Goal: Information Seeking & Learning: Learn about a topic

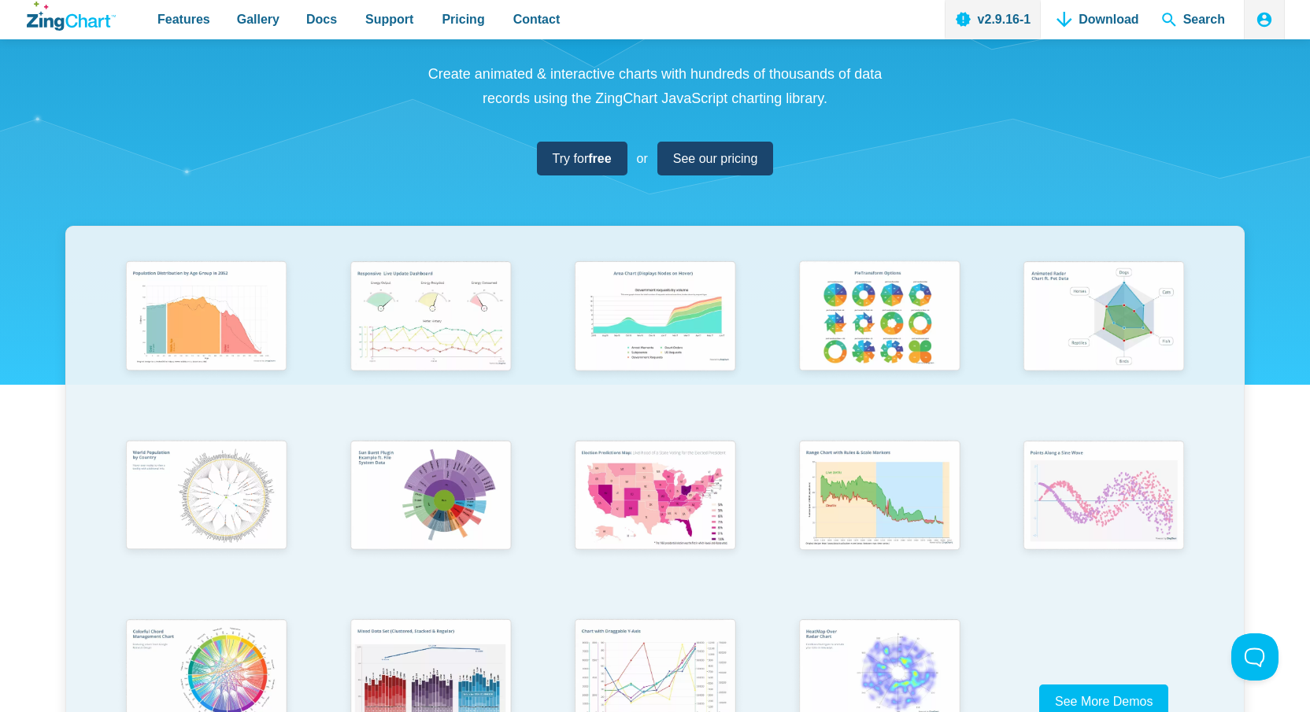
scroll to position [164, 0]
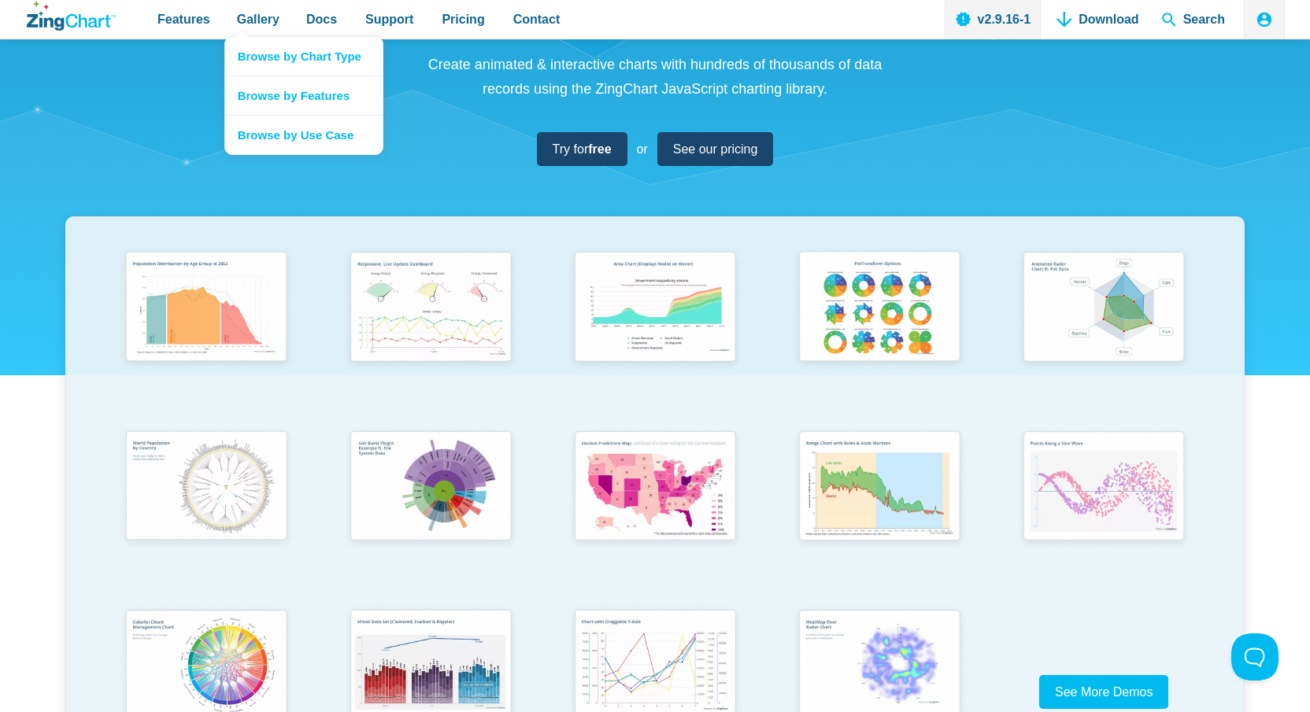
click at [242, 36] on nav "Browse by Chart Type Browse by Features Browse by Use Case" at bounding box center [303, 95] width 159 height 119
click at [261, 50] on link "Browse by Chart Type" at bounding box center [303, 56] width 157 height 39
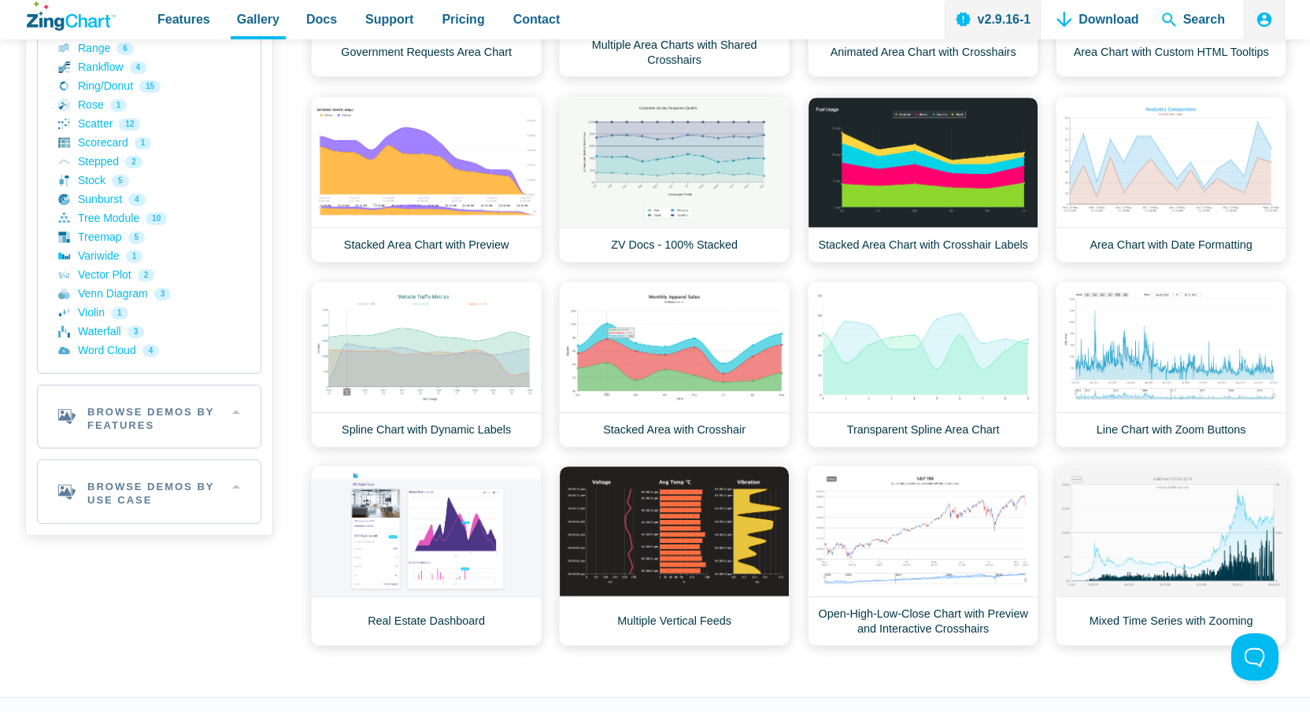
scroll to position [716, 0]
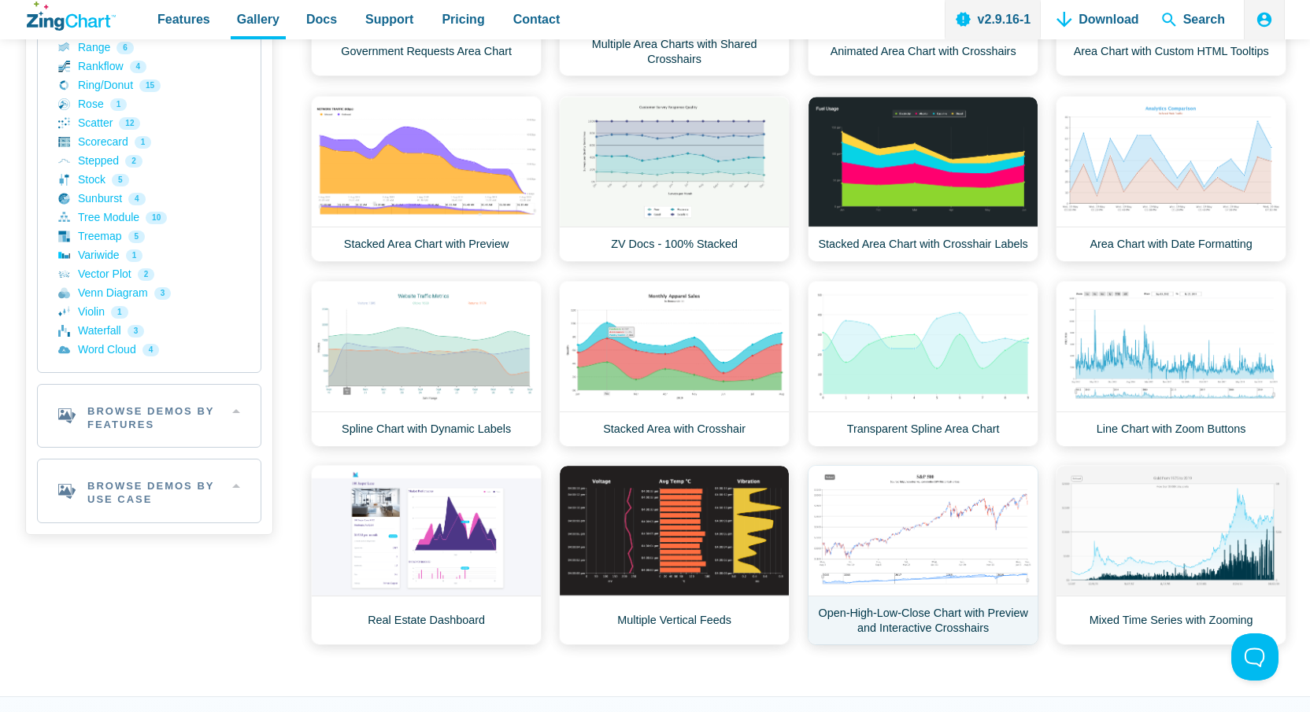
click at [912, 554] on link "Open-High-Low-Close Chart with Preview and Interactive Crosshairs" at bounding box center [923, 555] width 231 height 180
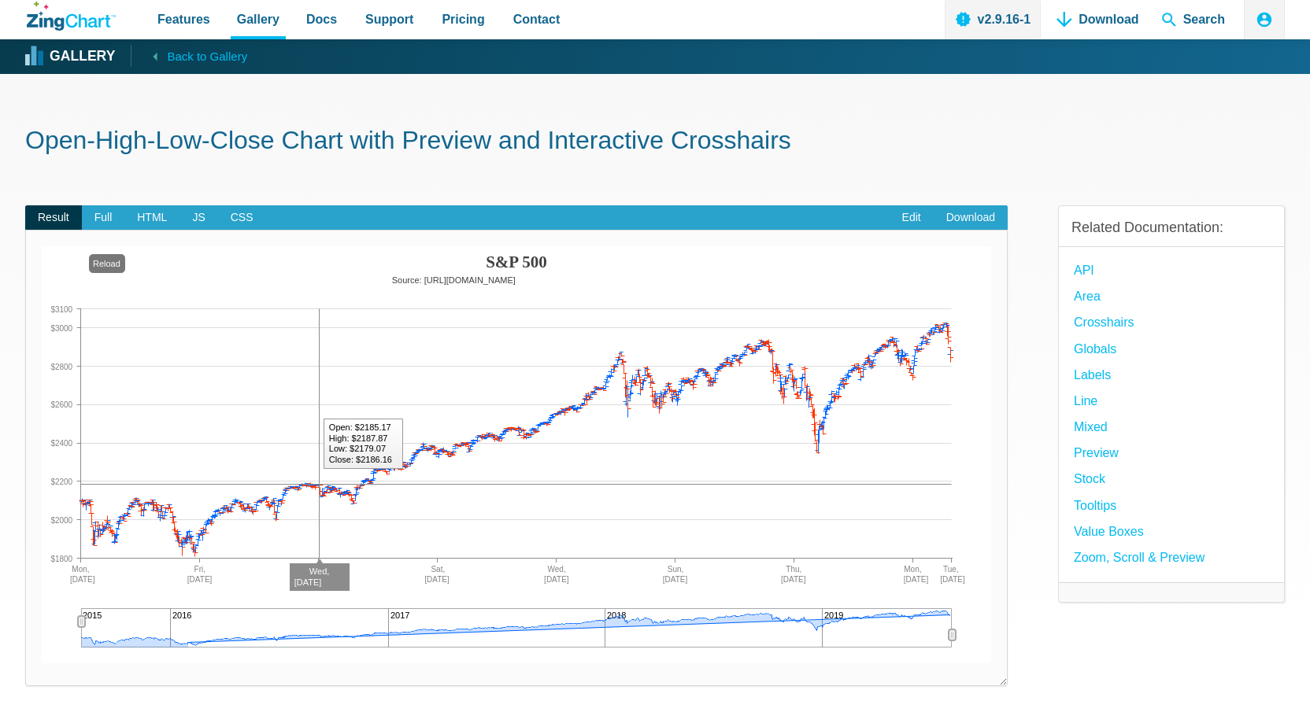
click at [320, 388] on img "App Content" at bounding box center [516, 454] width 949 height 417
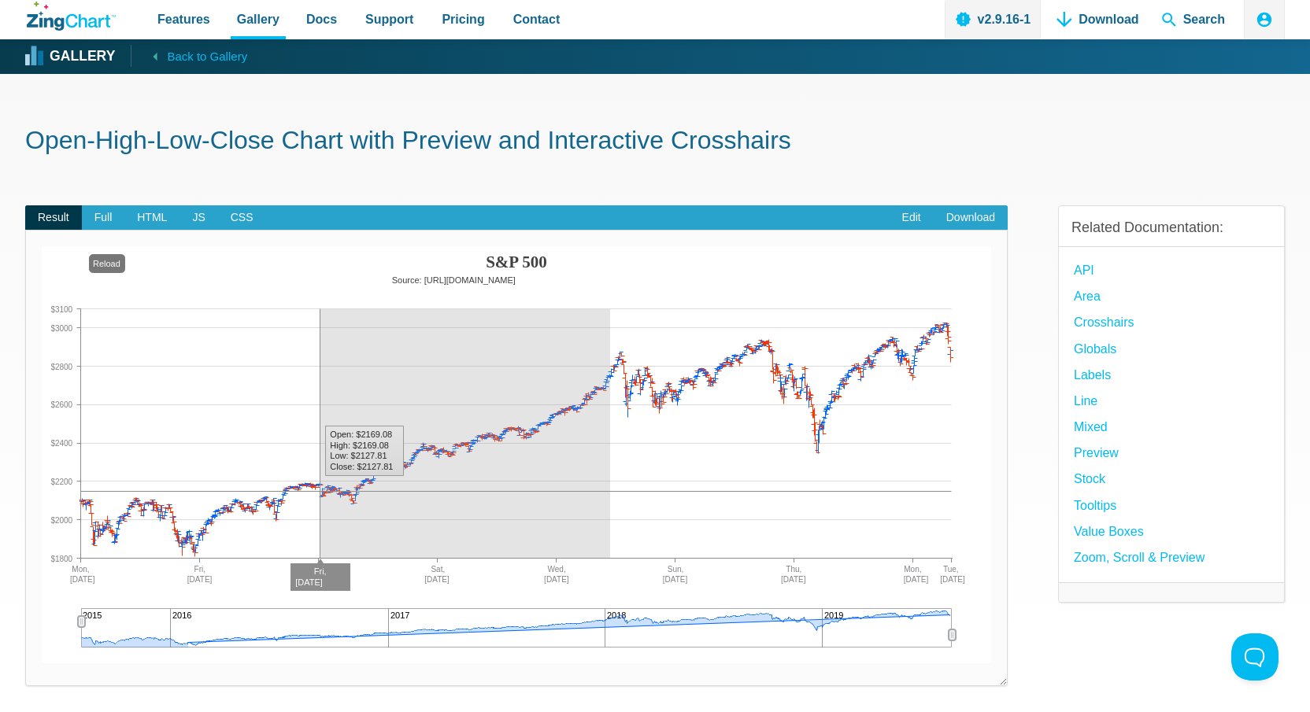
drag, startPoint x: 320, startPoint y: 388, endPoint x: 612, endPoint y: 430, distance: 295.8
click at [612, 430] on img "App Content" at bounding box center [516, 454] width 949 height 417
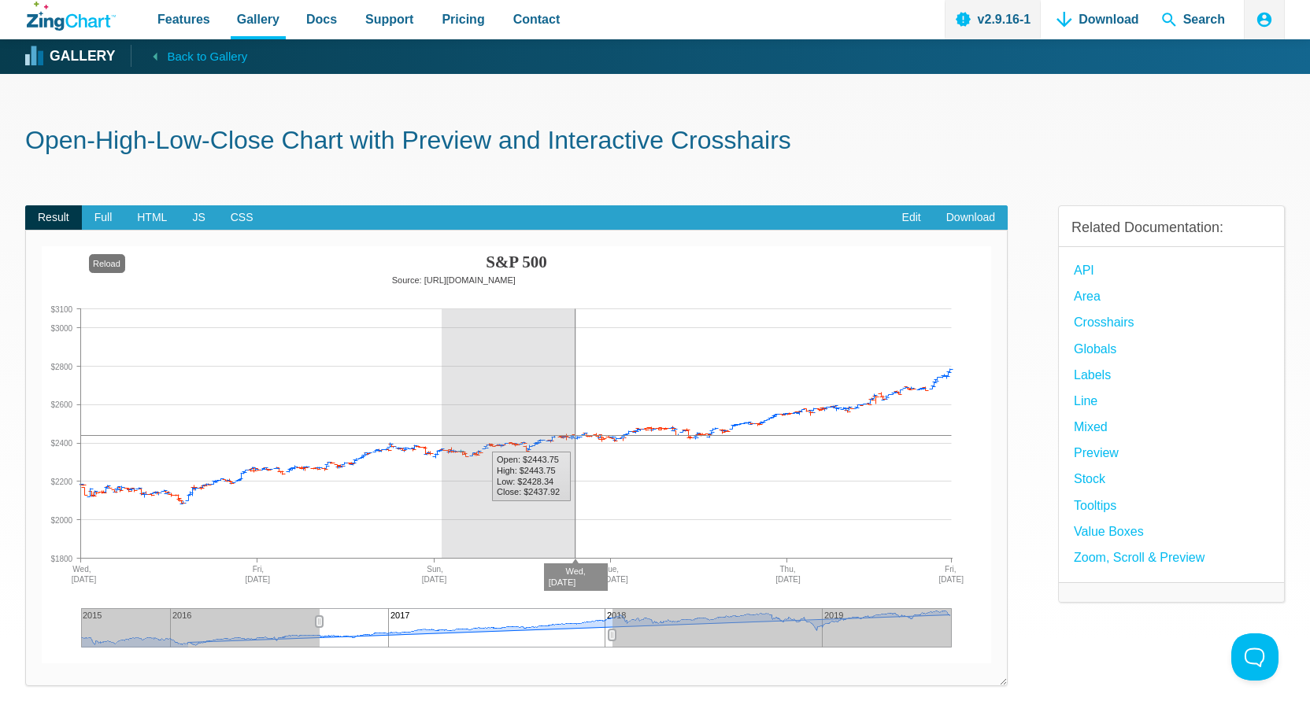
drag, startPoint x: 570, startPoint y: 420, endPoint x: 305, endPoint y: 404, distance: 265.8
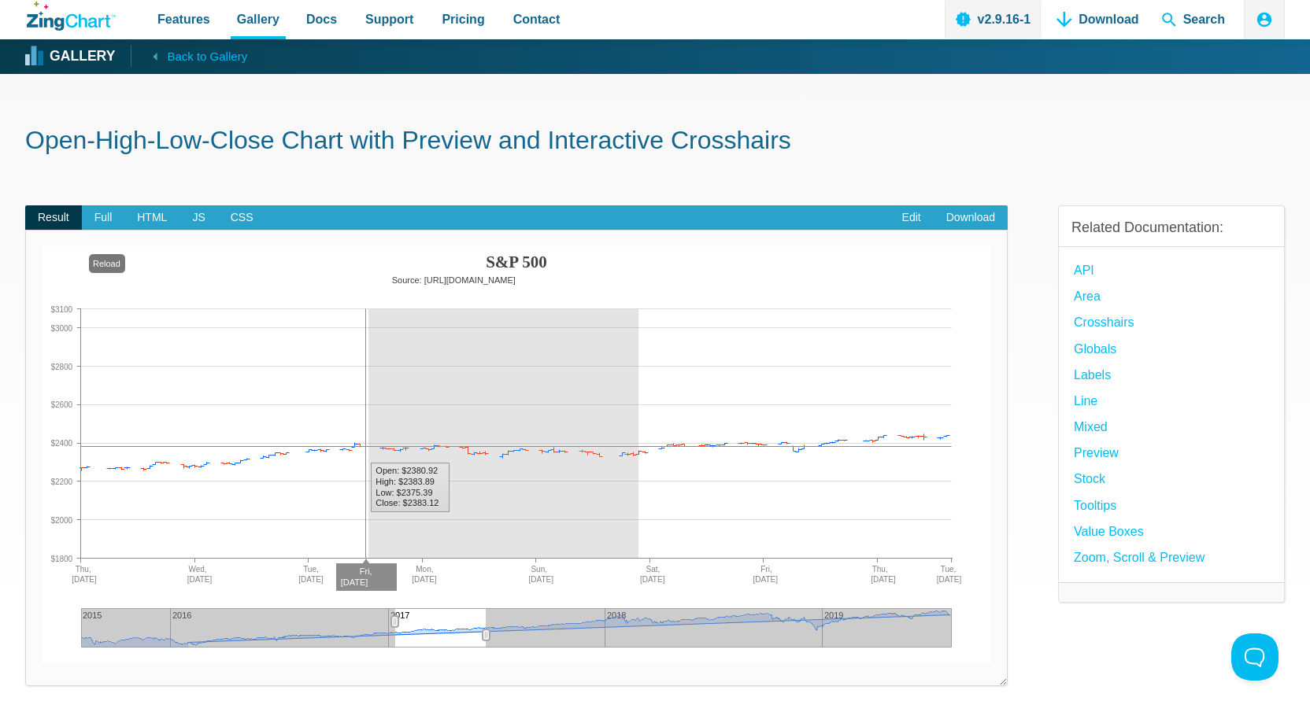
drag, startPoint x: 368, startPoint y: 398, endPoint x: 650, endPoint y: 441, distance: 285.0
click at [650, 440] on img "App Content" at bounding box center [516, 454] width 949 height 417
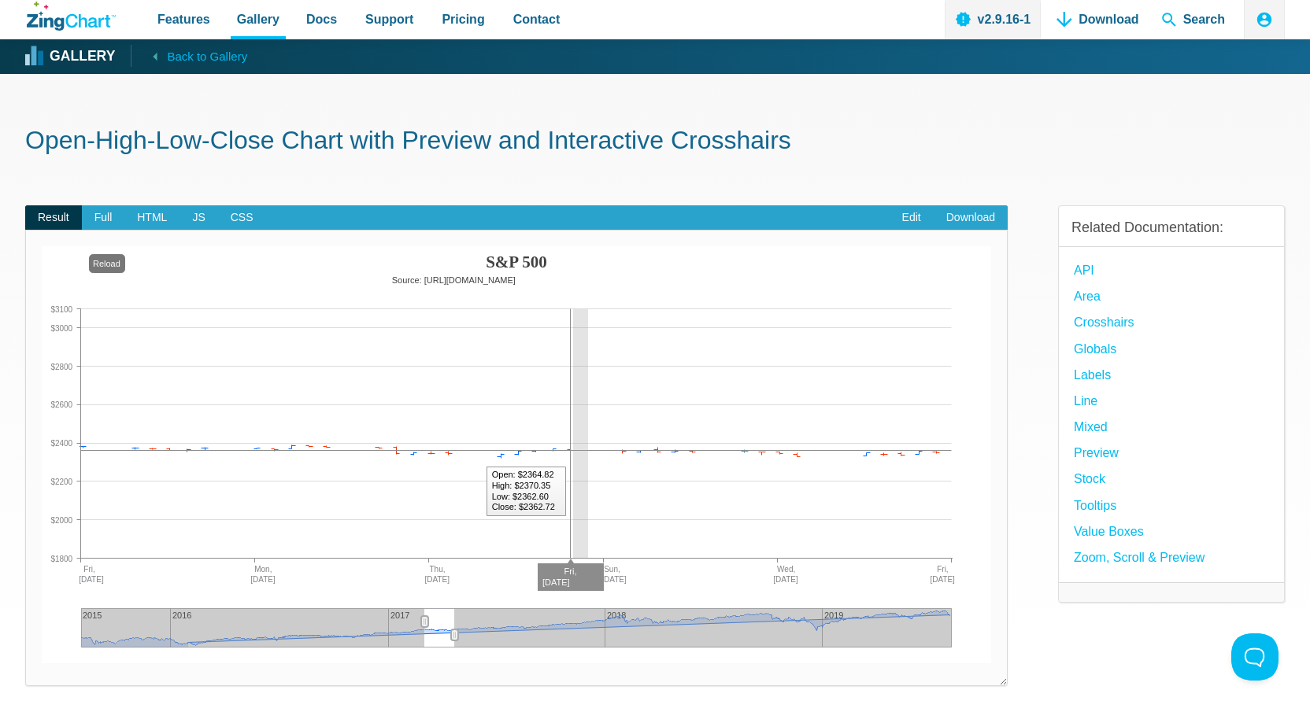
drag, startPoint x: 583, startPoint y: 435, endPoint x: 448, endPoint y: 427, distance: 134.9
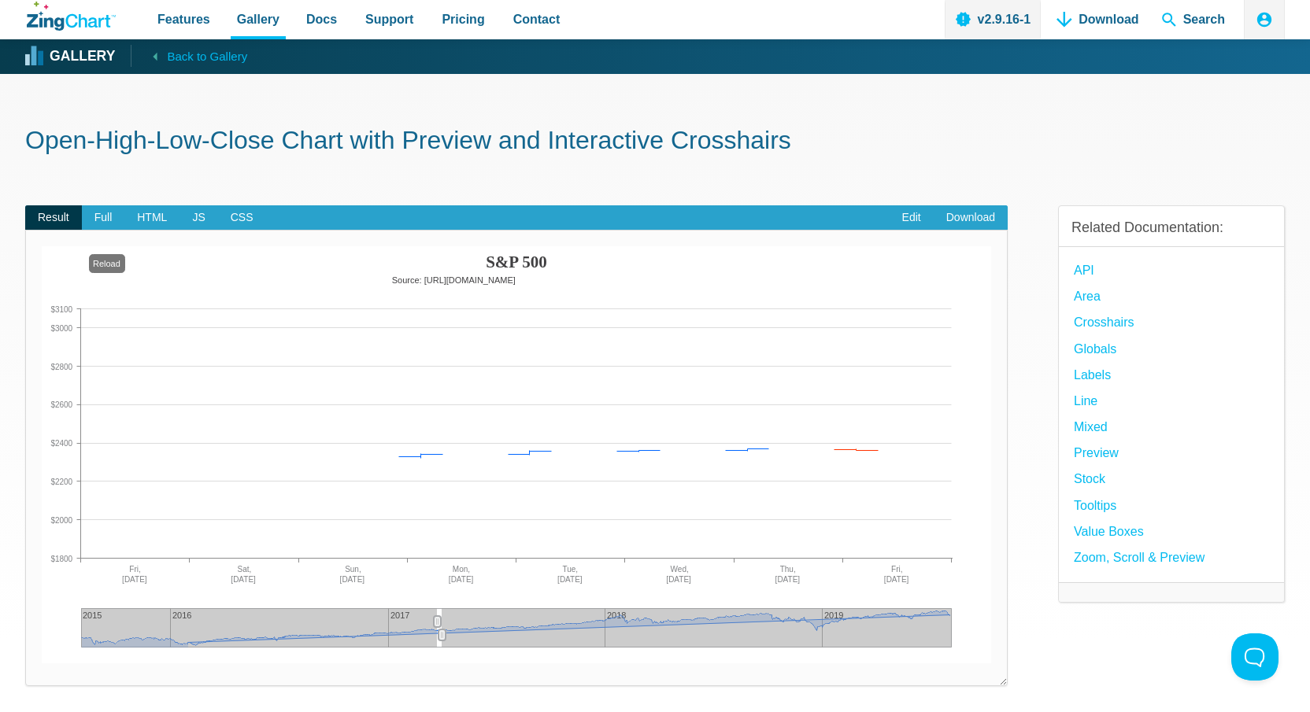
click at [340, 172] on div "Open-High-Low-Close Chart with Preview and Interactive Crosshairs Result Full H…" at bounding box center [655, 478] width 1260 height 809
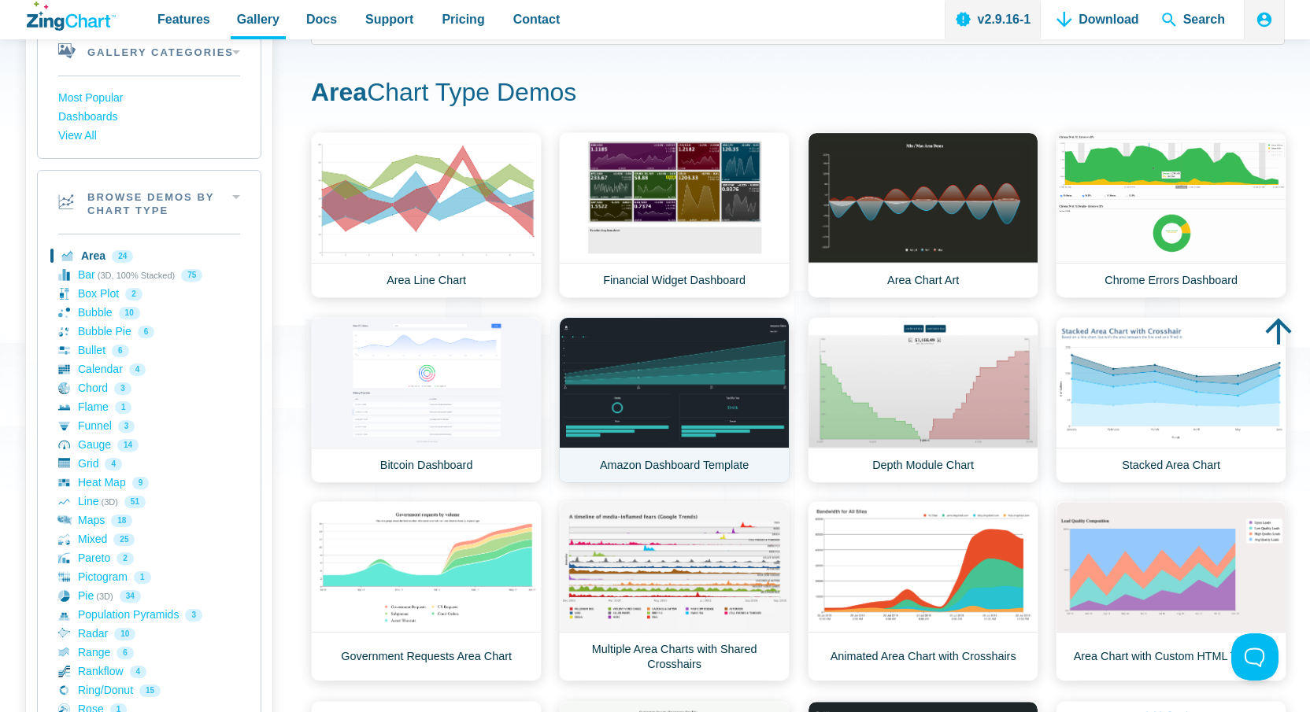
scroll to position [72, 0]
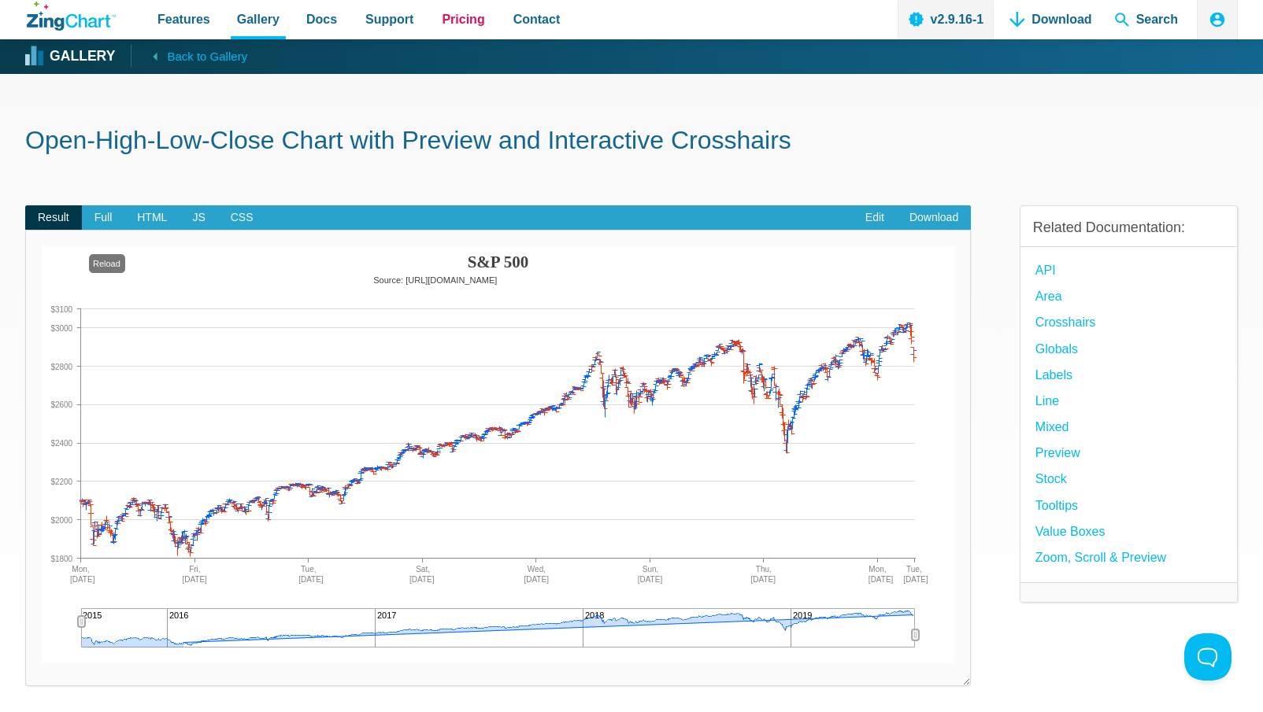
click at [468, 24] on span "Pricing" at bounding box center [463, 19] width 43 height 21
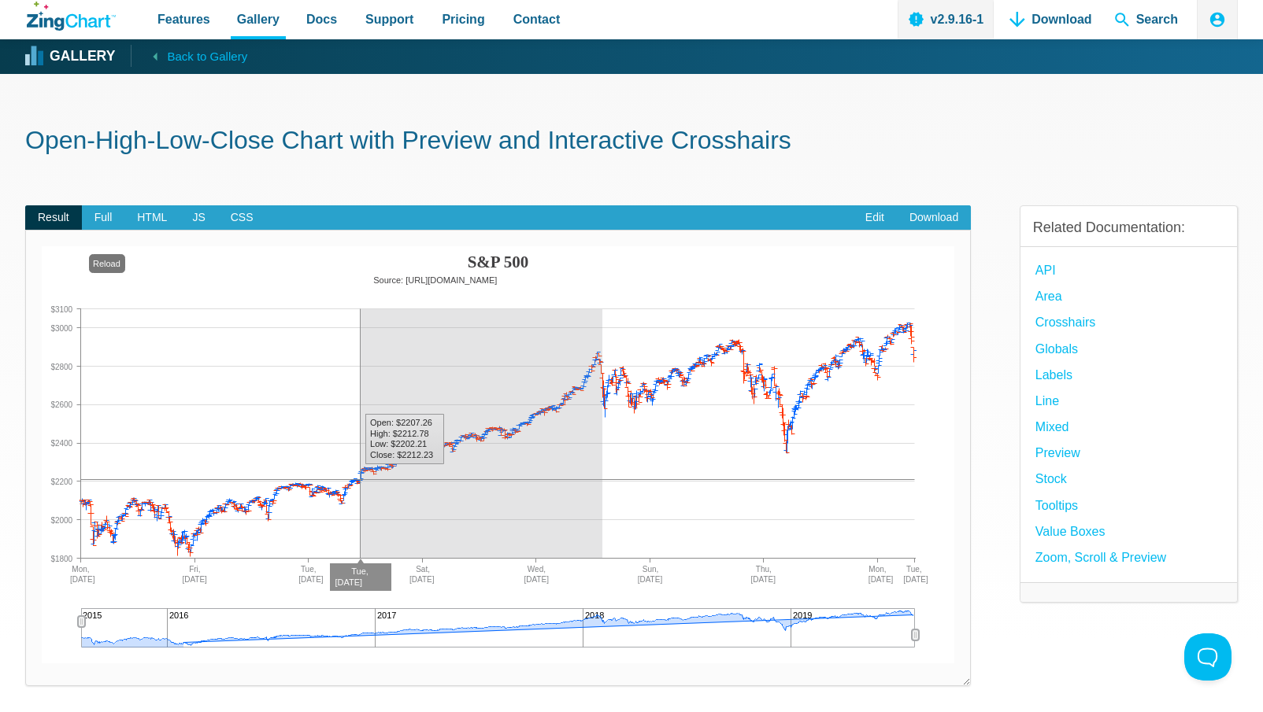
drag, startPoint x: 360, startPoint y: 397, endPoint x: 602, endPoint y: 388, distance: 242.6
click at [602, 388] on img "App Content" at bounding box center [498, 454] width 912 height 417
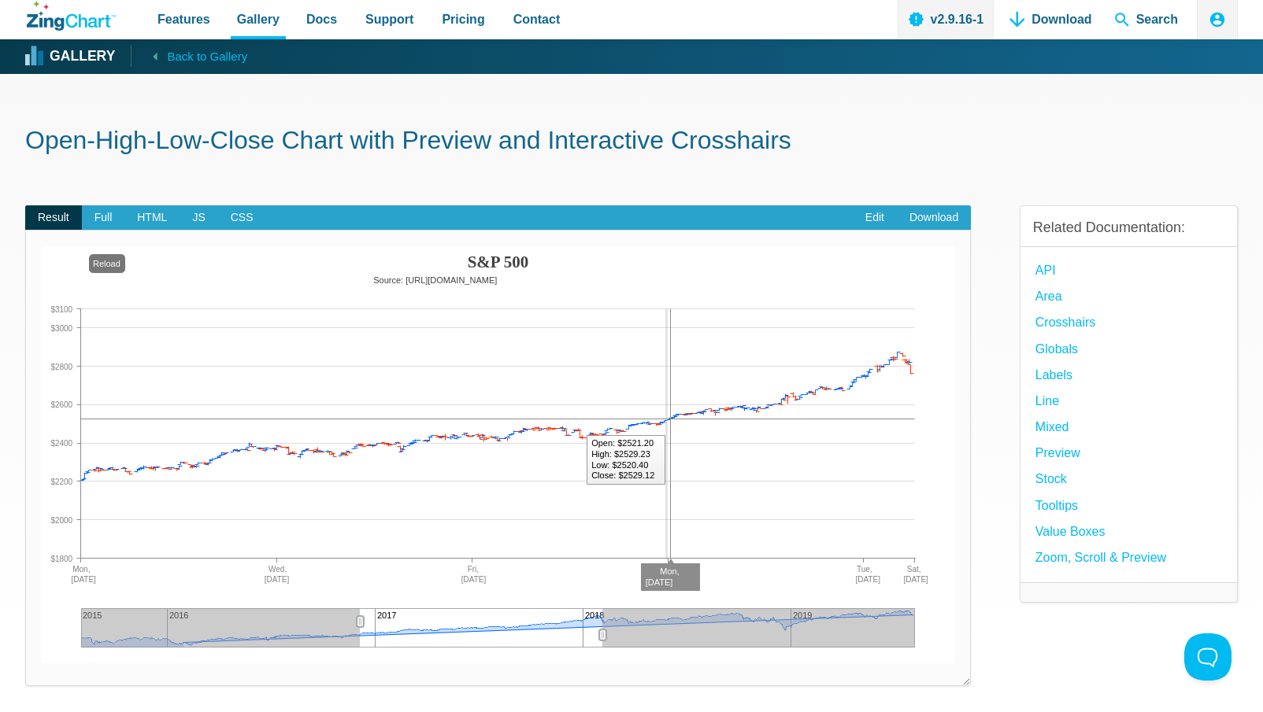
drag, startPoint x: 668, startPoint y: 383, endPoint x: 504, endPoint y: 381, distance: 164.5
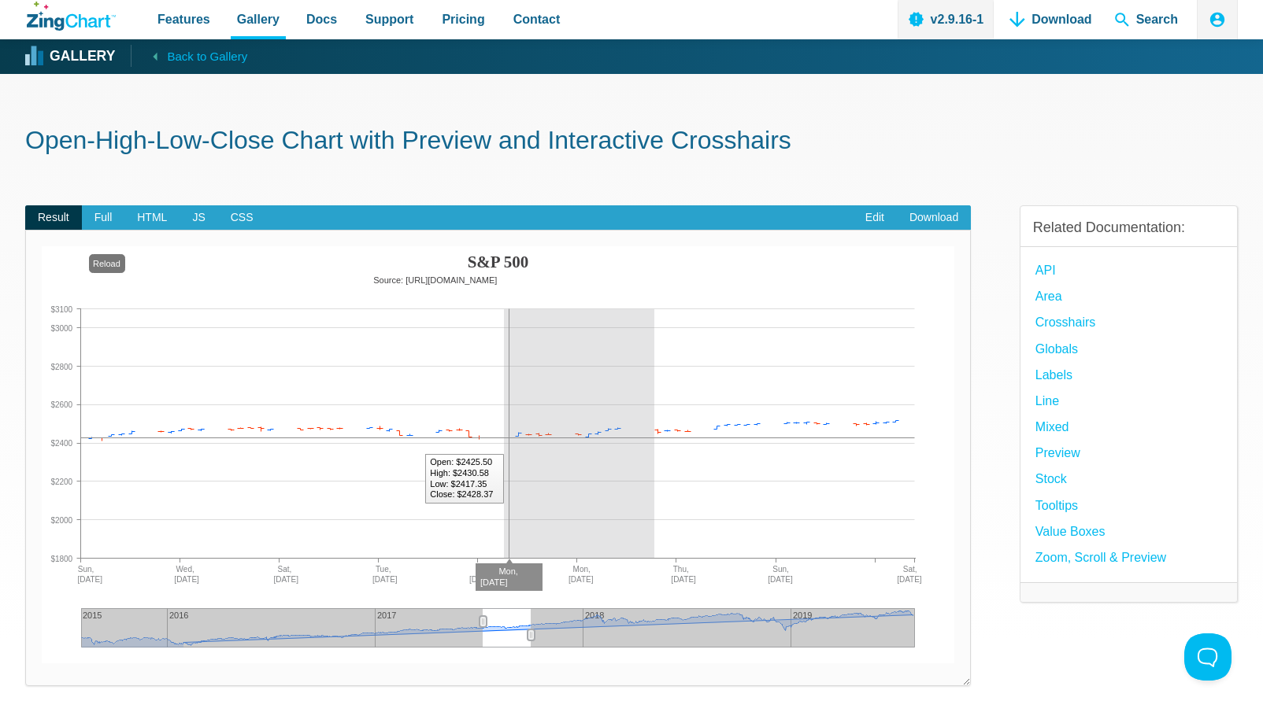
drag, startPoint x: 504, startPoint y: 381, endPoint x: 654, endPoint y: 381, distance: 150.4
click at [654, 381] on img "App Content" at bounding box center [498, 454] width 912 height 417
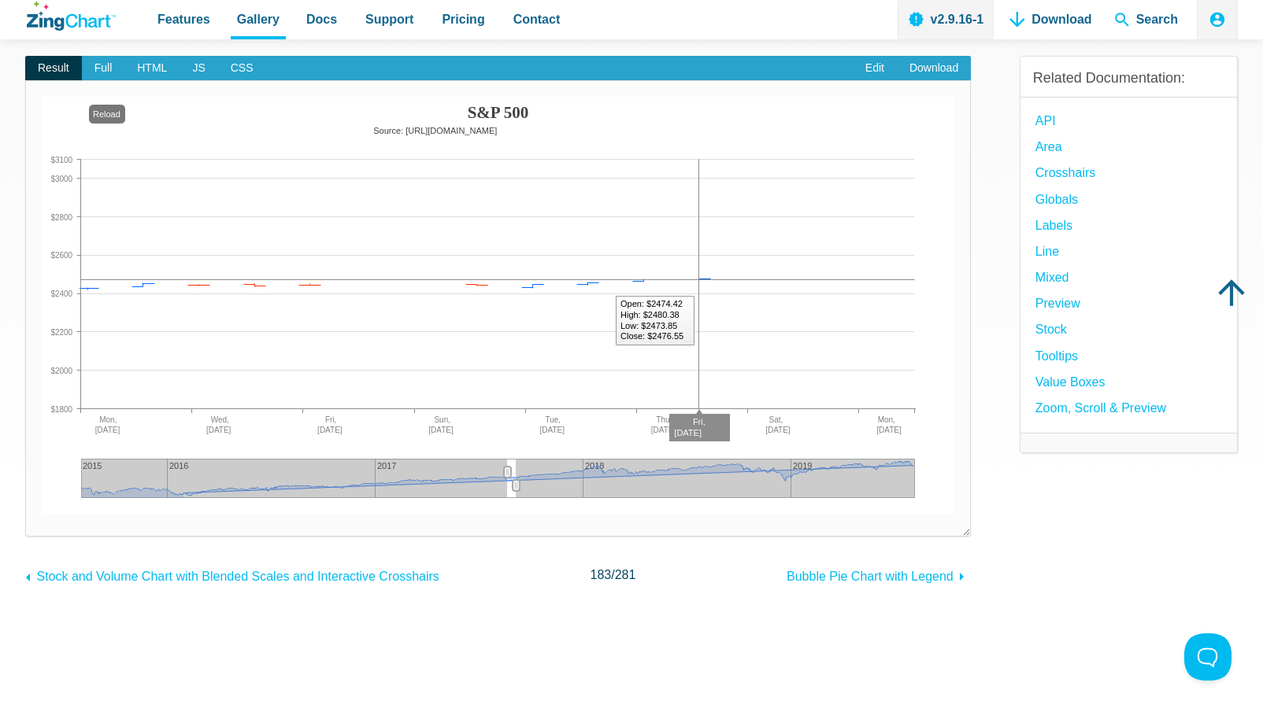
scroll to position [113, 0]
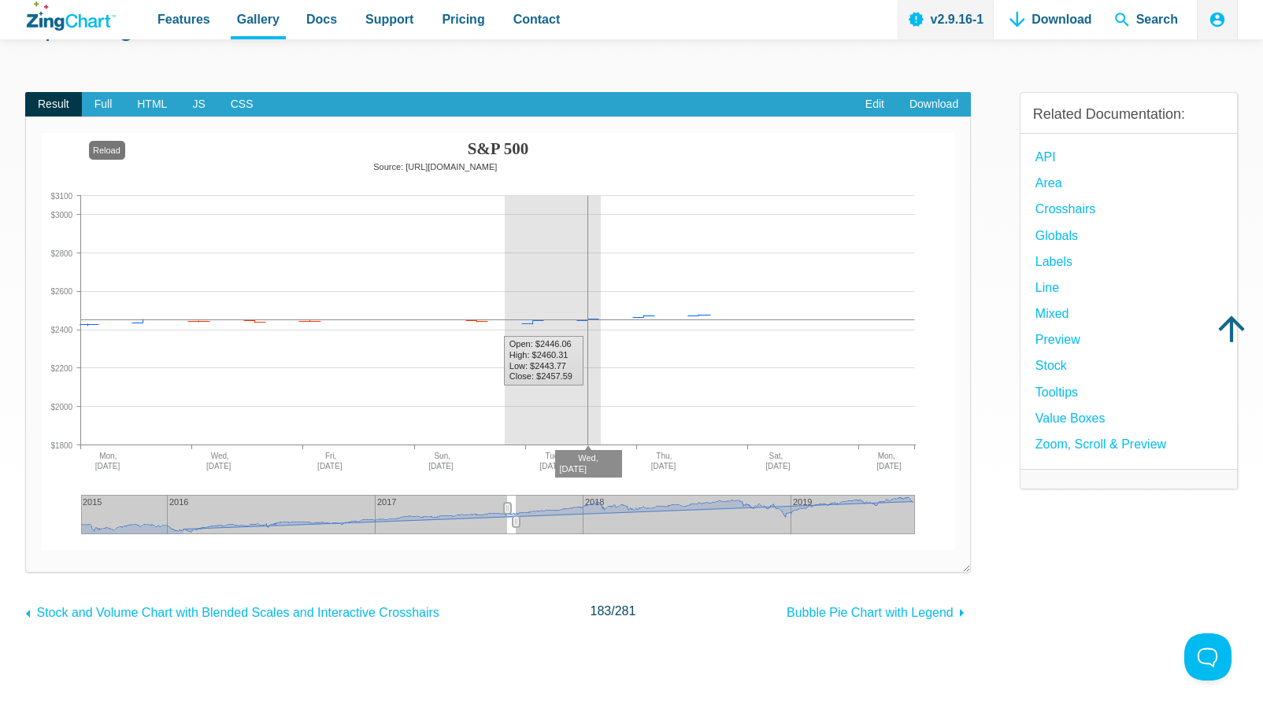
drag, startPoint x: 601, startPoint y: 286, endPoint x: 458, endPoint y: 286, distance: 142.5
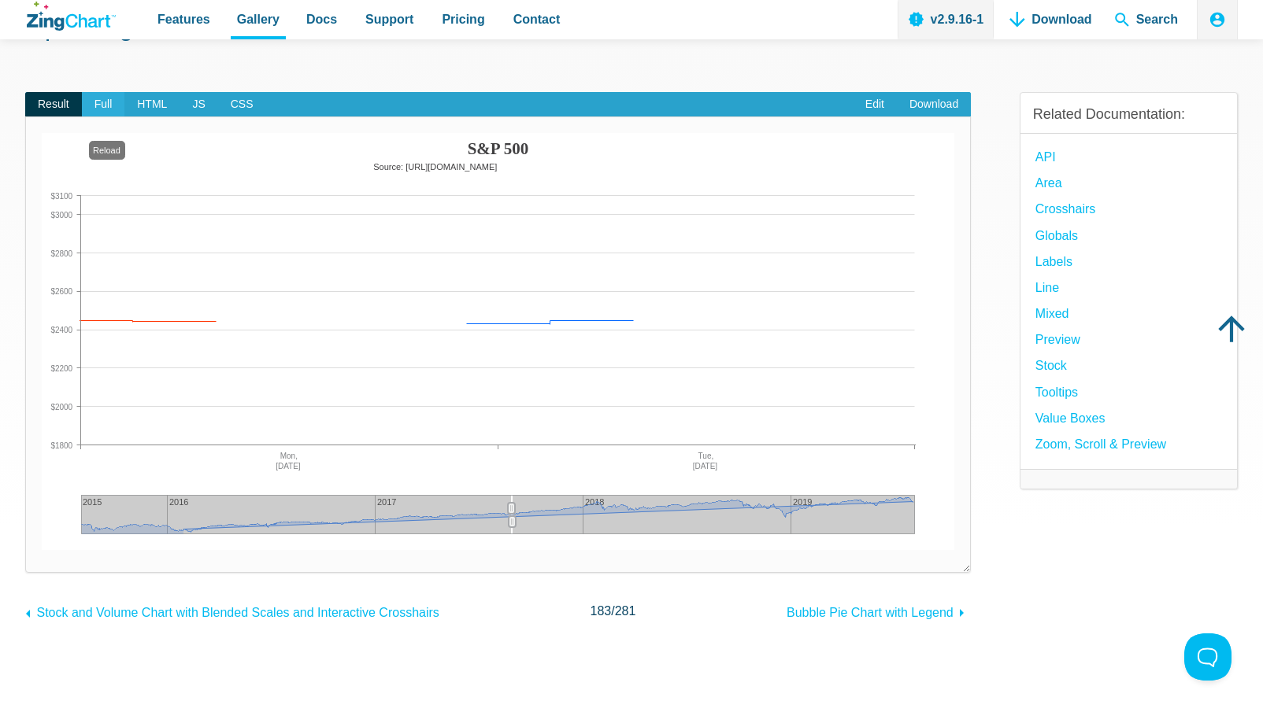
click at [102, 100] on span "Full" at bounding box center [103, 104] width 43 height 25
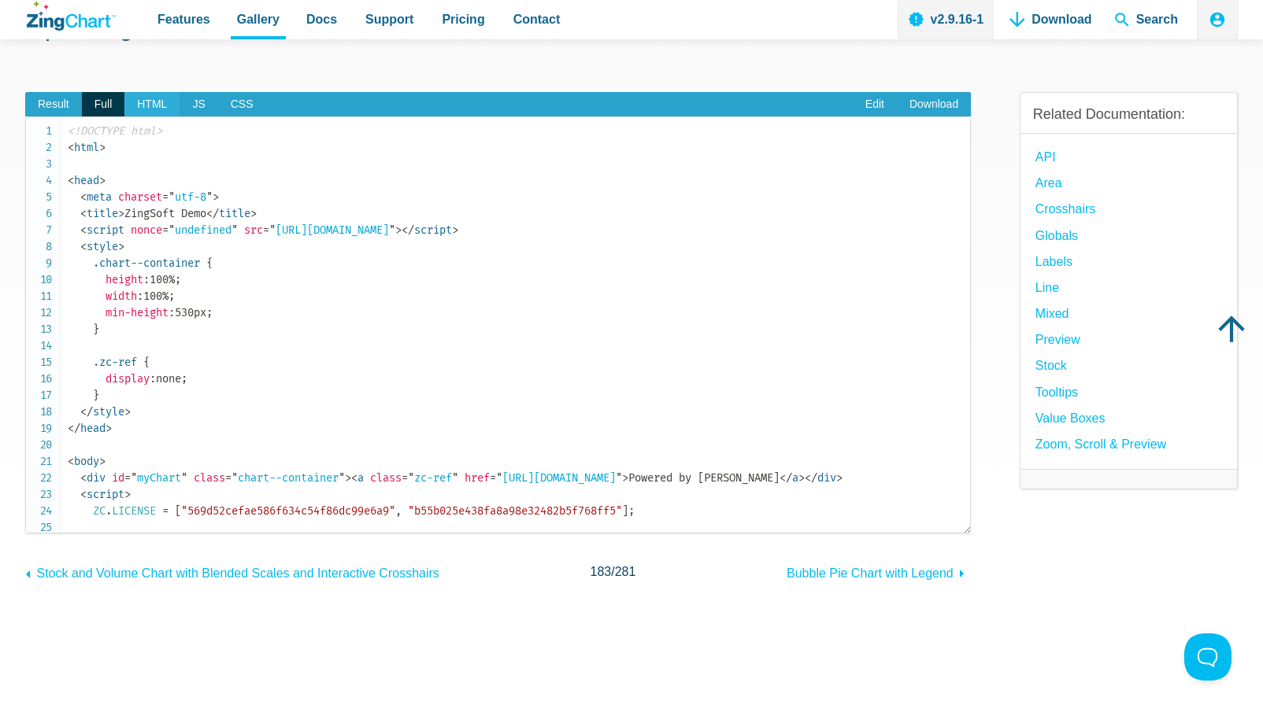
click at [141, 106] on span "HTML" at bounding box center [151, 104] width 55 height 25
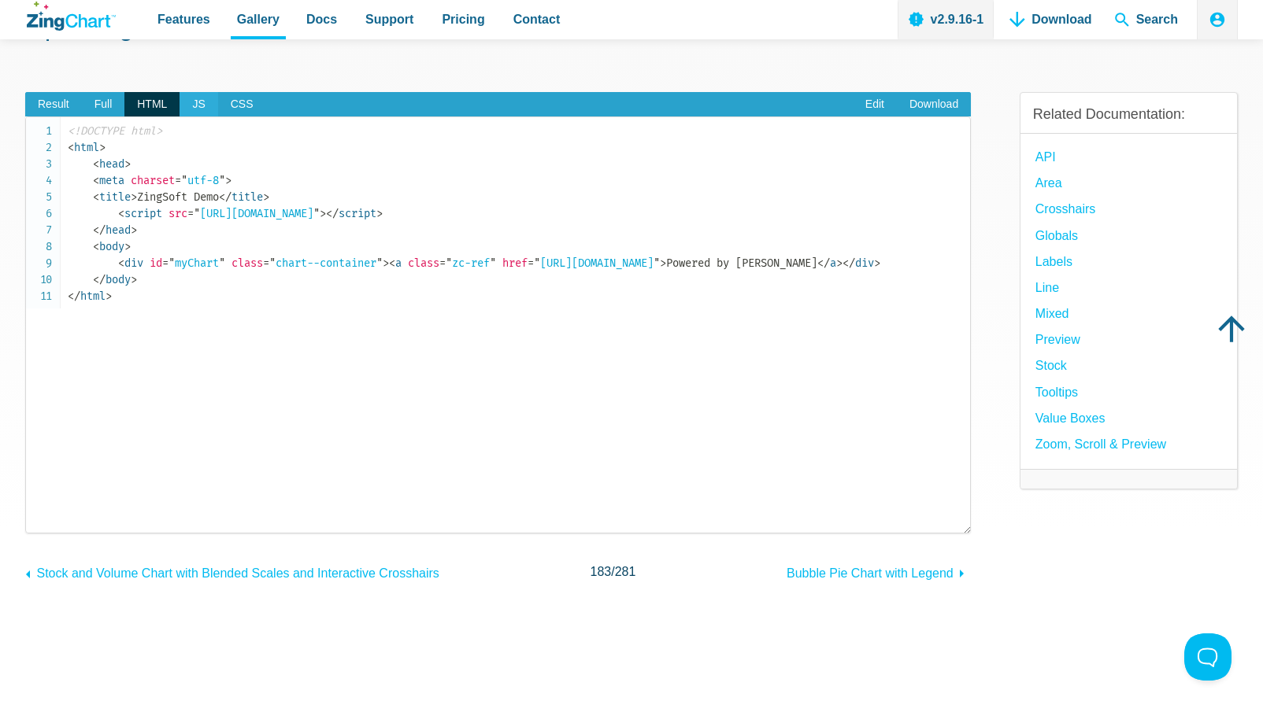
click at [194, 100] on span "JS" at bounding box center [198, 104] width 38 height 25
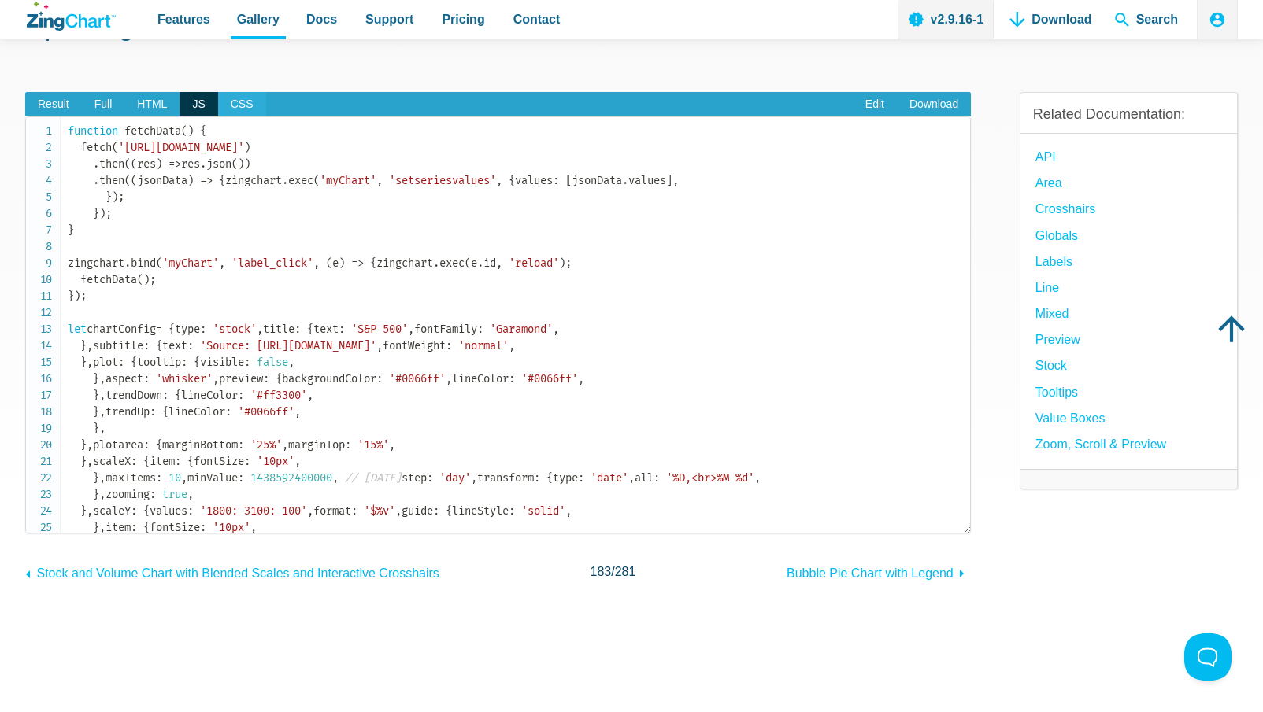
click at [225, 103] on span "CSS" at bounding box center [242, 104] width 48 height 25
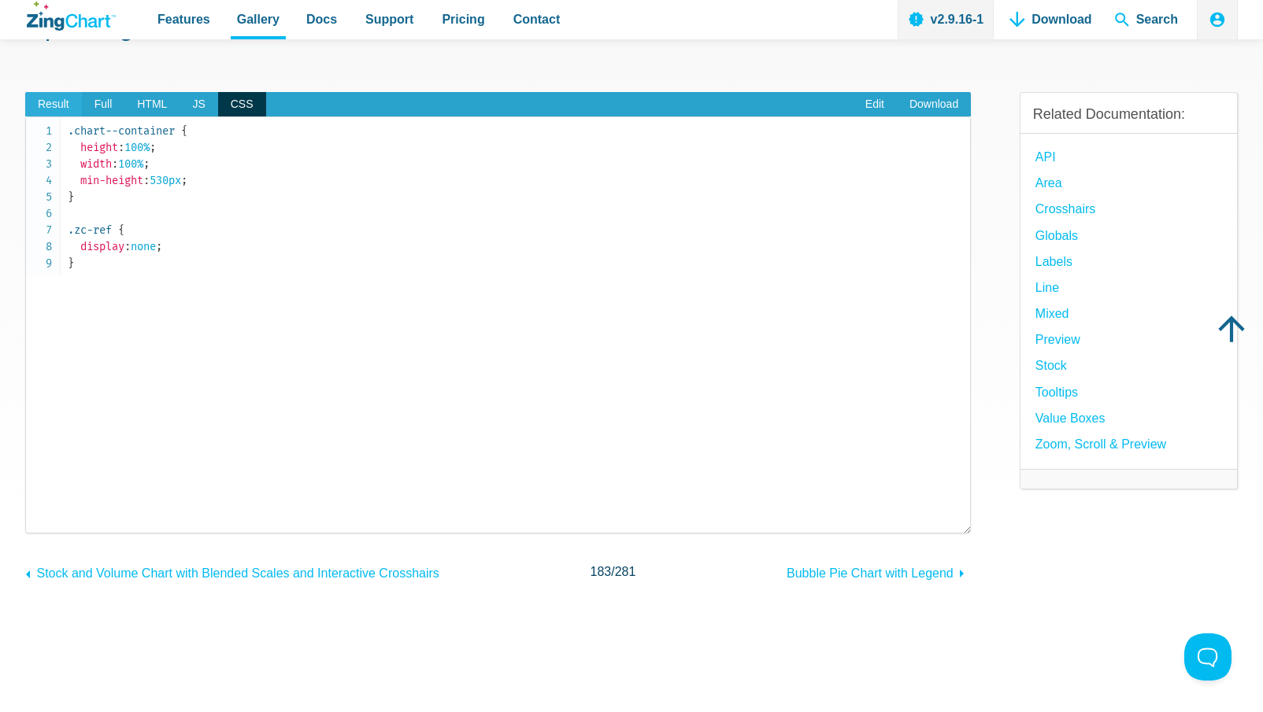
click at [49, 112] on span "Result" at bounding box center [53, 104] width 57 height 25
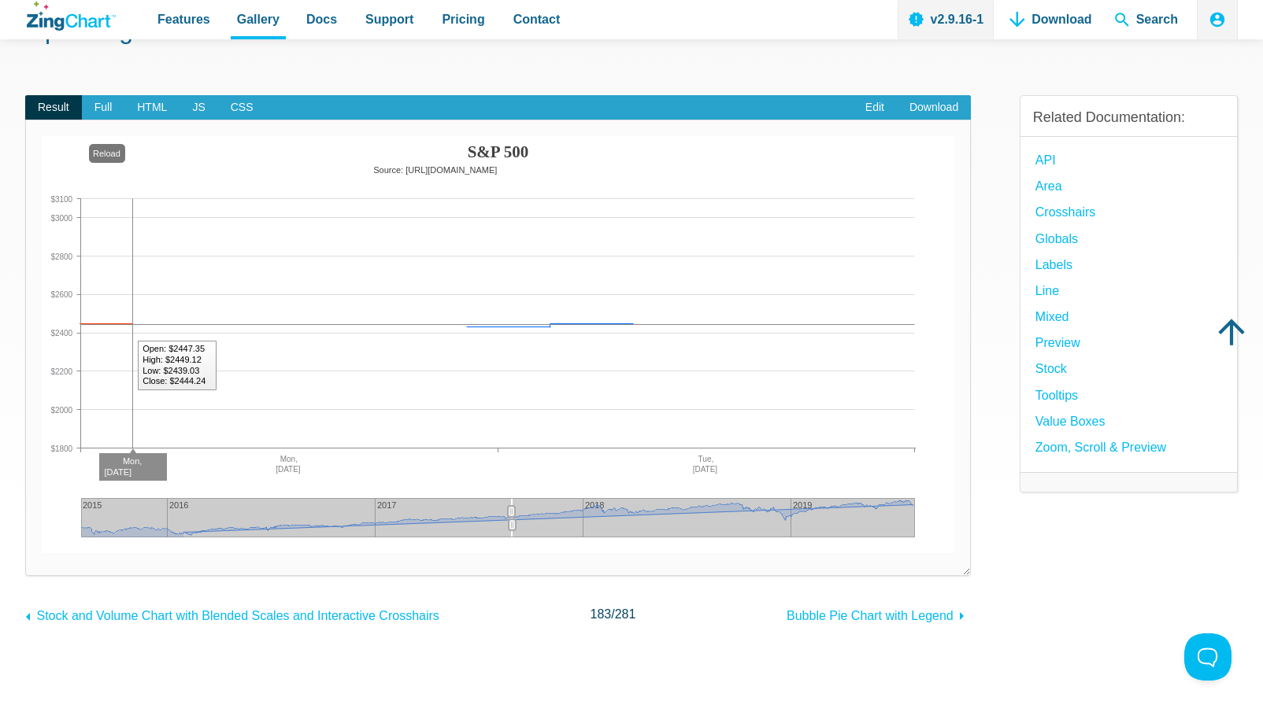
scroll to position [87, 0]
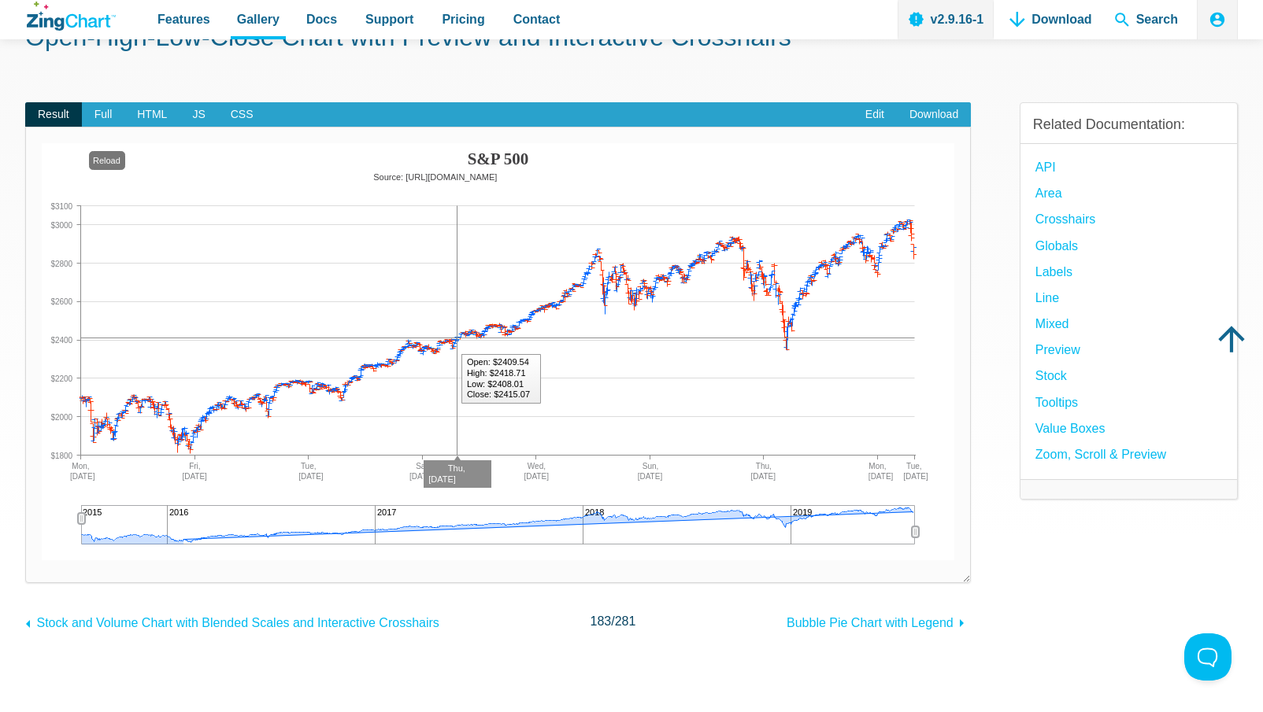
scroll to position [108, 0]
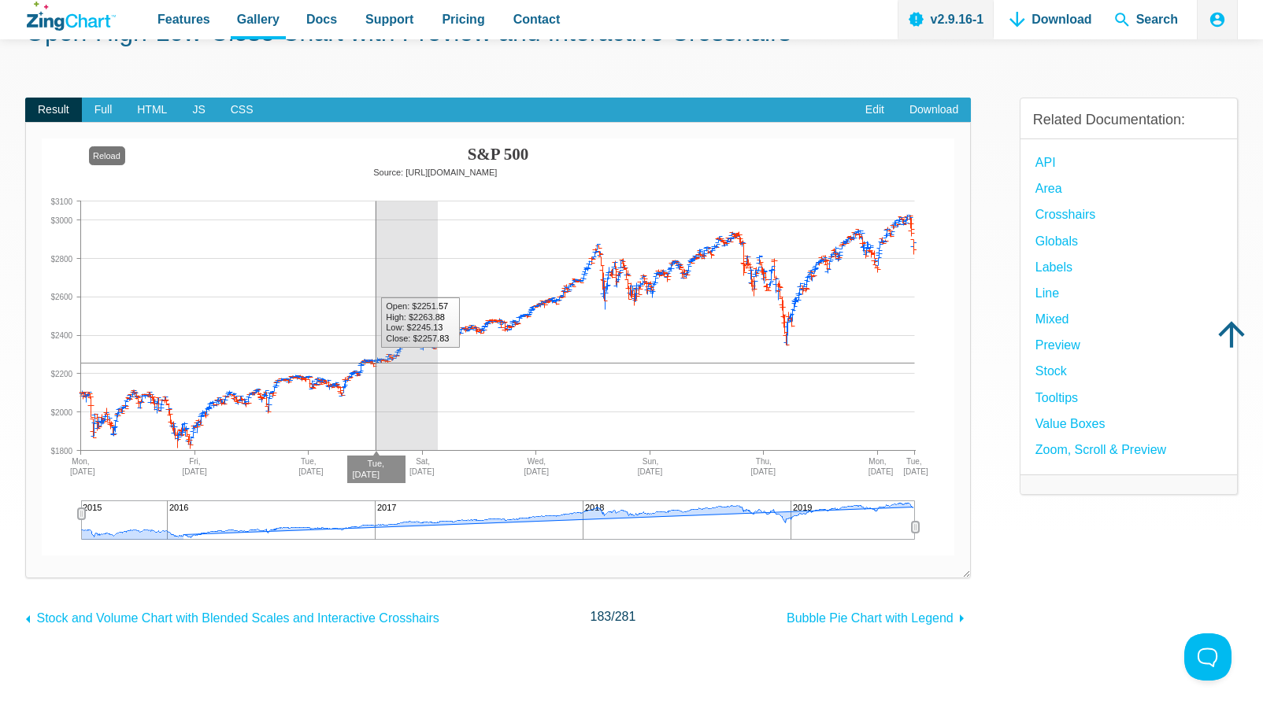
drag, startPoint x: 375, startPoint y: 315, endPoint x: 438, endPoint y: 310, distance: 63.2
click at [438, 310] on img "App Content" at bounding box center [498, 347] width 912 height 417
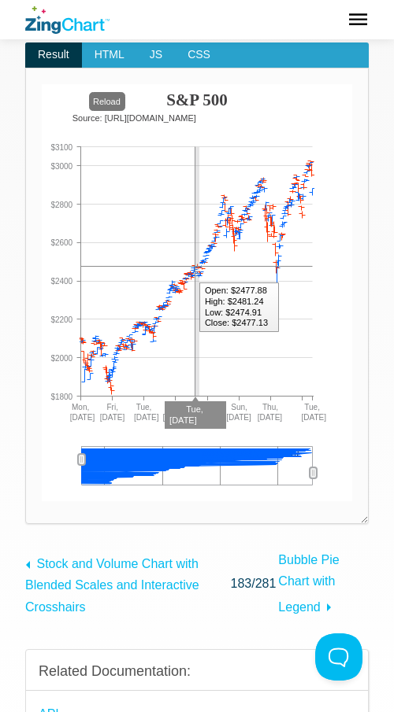
drag, startPoint x: 194, startPoint y: 198, endPoint x: 253, endPoint y: 209, distance: 60.2
click at [253, 209] on img "App Content" at bounding box center [197, 292] width 310 height 417
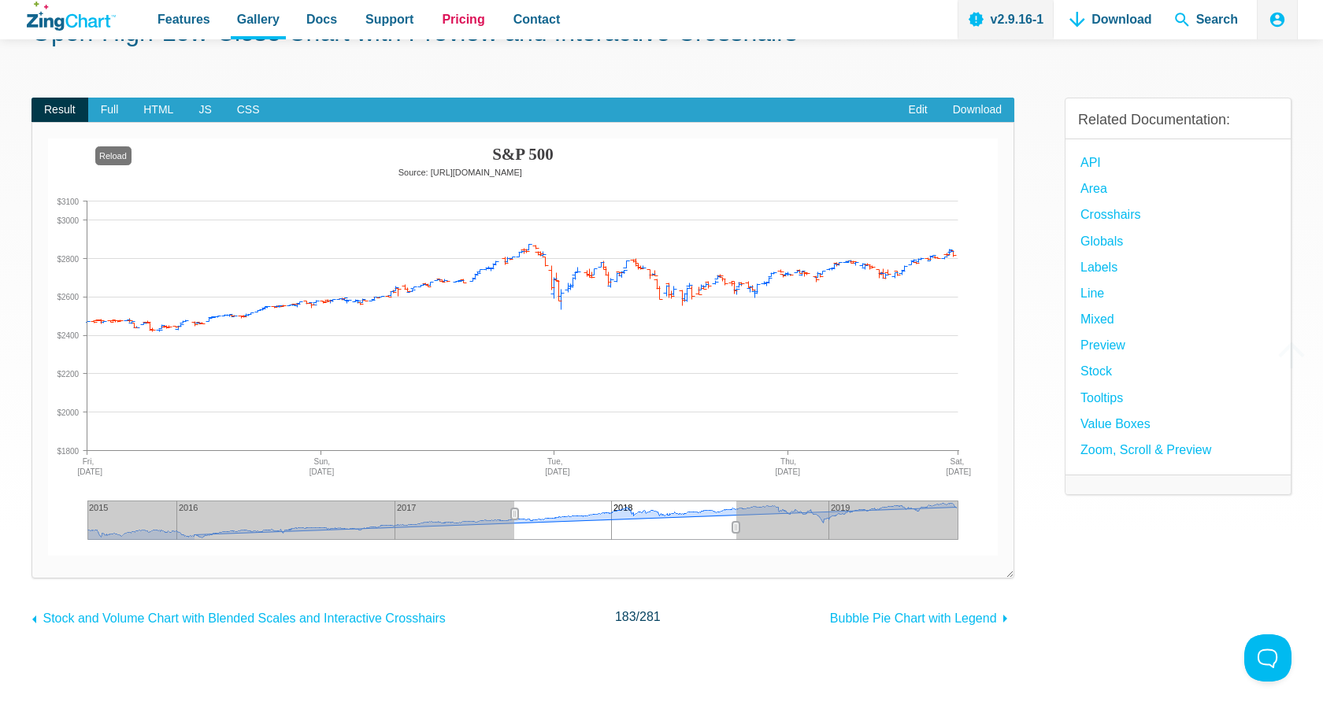
click at [472, 29] on span "Pricing" at bounding box center [463, 19] width 43 height 21
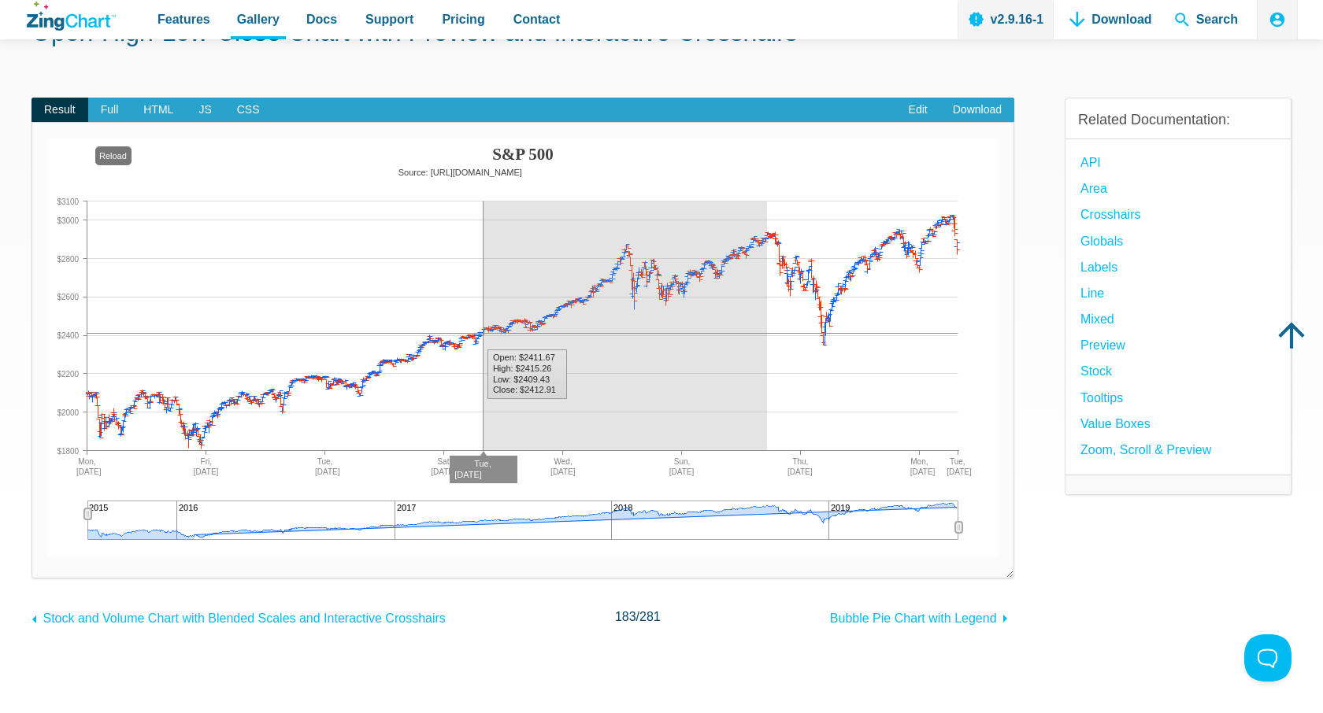
drag, startPoint x: 483, startPoint y: 287, endPoint x: 772, endPoint y: 335, distance: 293.7
click at [772, 335] on img "App Content" at bounding box center [522, 347] width 949 height 417
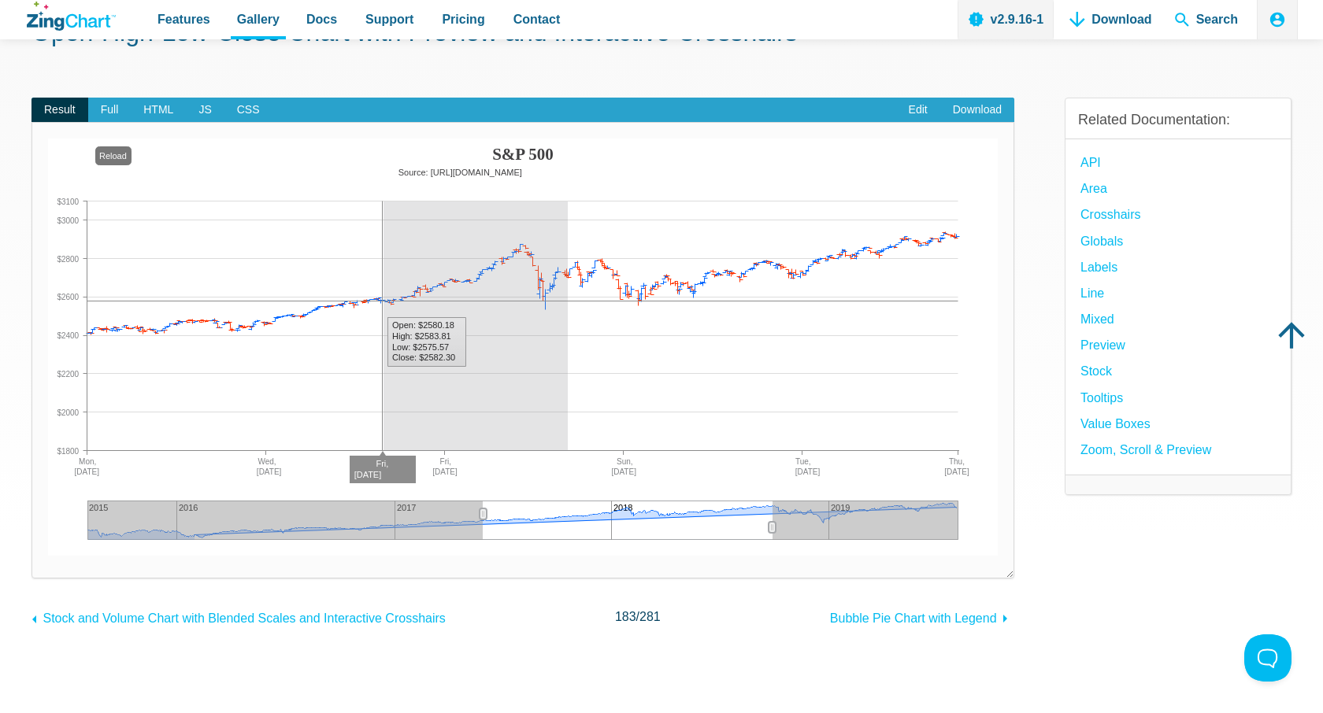
drag, startPoint x: 385, startPoint y: 216, endPoint x: 677, endPoint y: 250, distance: 294.1
click at [677, 250] on img "App Content" at bounding box center [522, 347] width 949 height 417
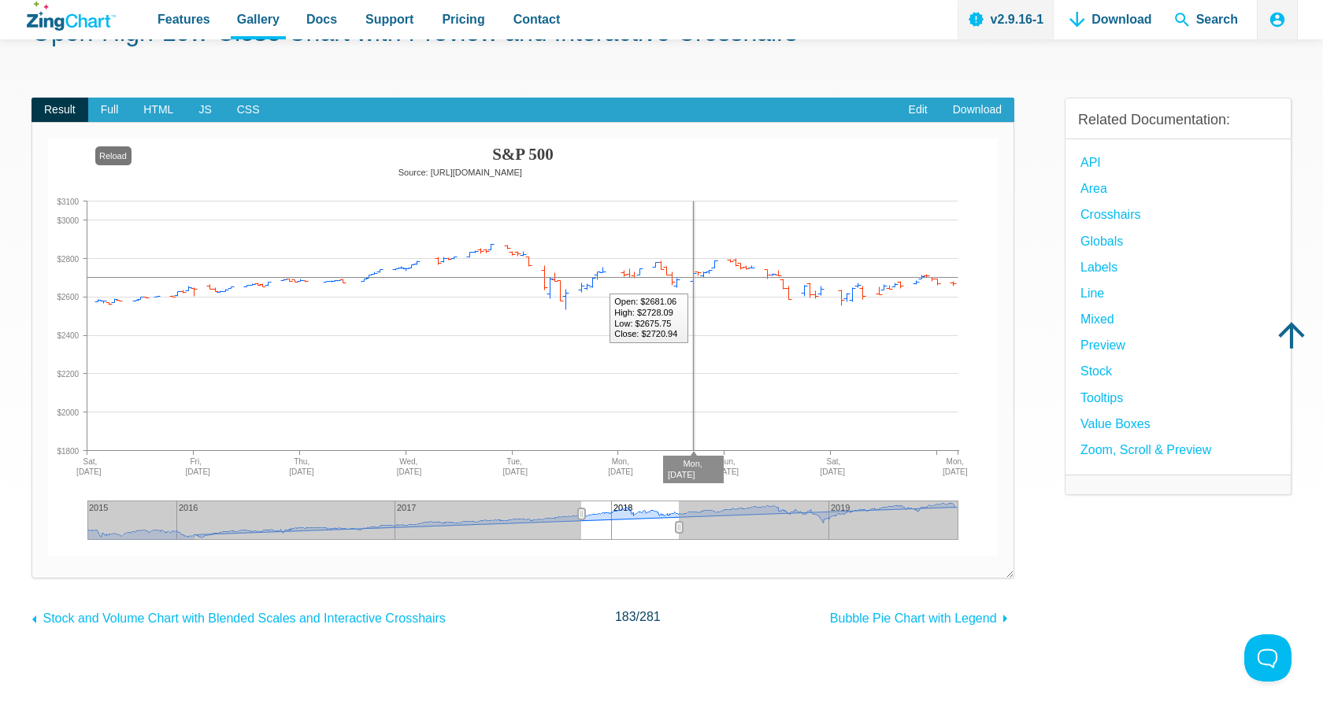
drag, startPoint x: 695, startPoint y: 251, endPoint x: 411, endPoint y: 248, distance: 284.2
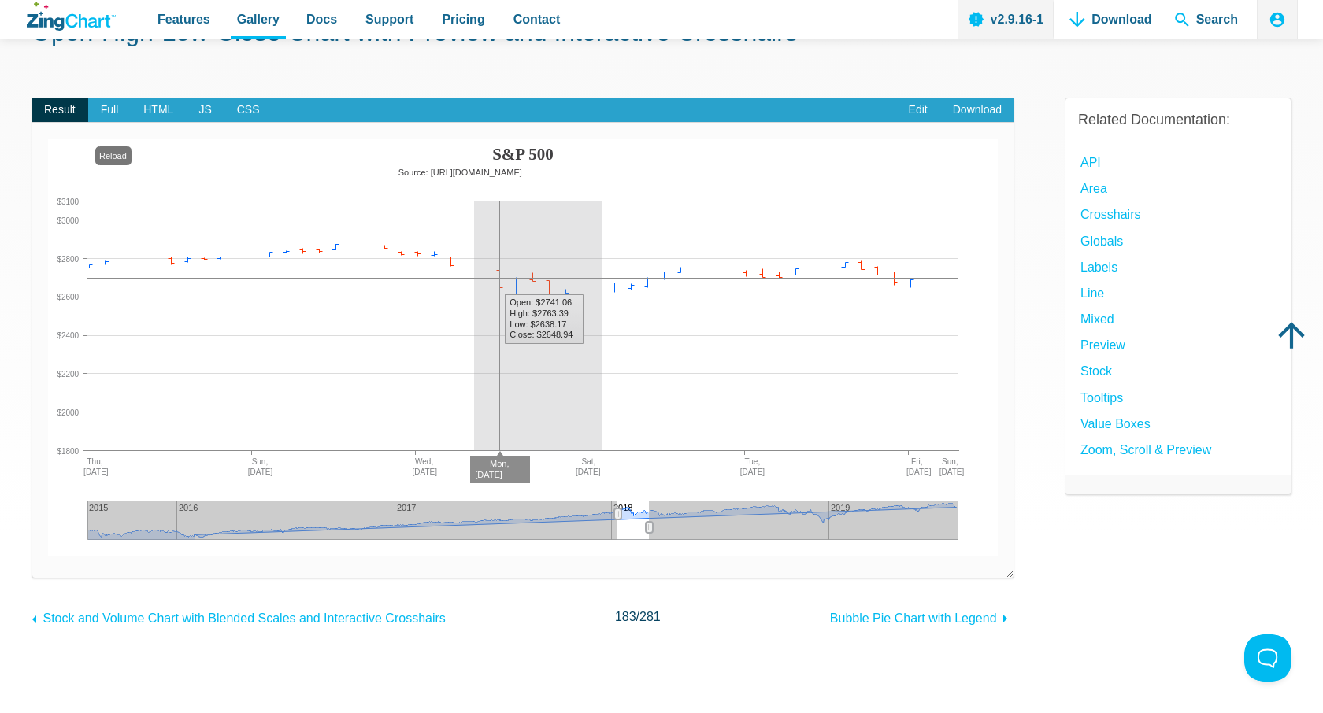
drag, startPoint x: 474, startPoint y: 226, endPoint x: 601, endPoint y: 280, distance: 138.6
click at [601, 280] on img "App Content" at bounding box center [522, 347] width 949 height 417
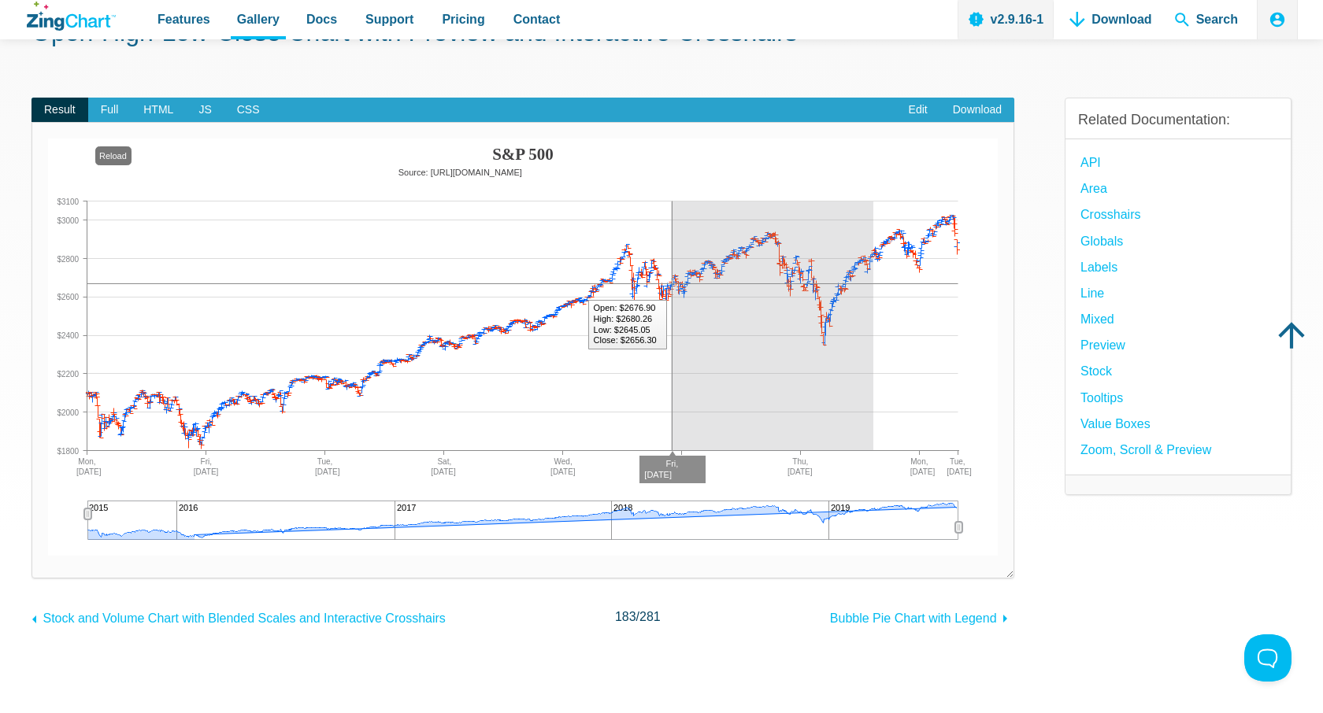
drag, startPoint x: 671, startPoint y: 246, endPoint x: 873, endPoint y: 226, distance: 203.3
click at [873, 226] on img "App Content" at bounding box center [522, 347] width 949 height 417
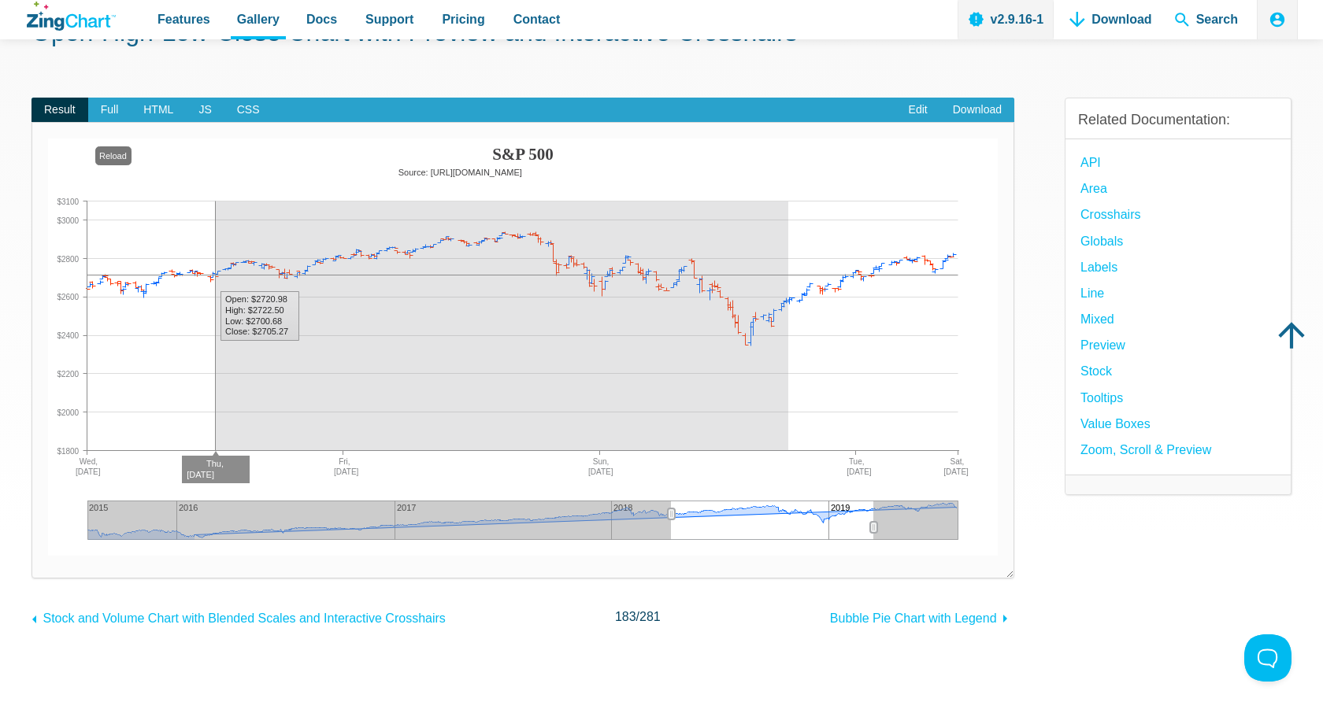
drag, startPoint x: 216, startPoint y: 234, endPoint x: 788, endPoint y: 253, distance: 572.7
click at [788, 253] on img "App Content" at bounding box center [522, 347] width 949 height 417
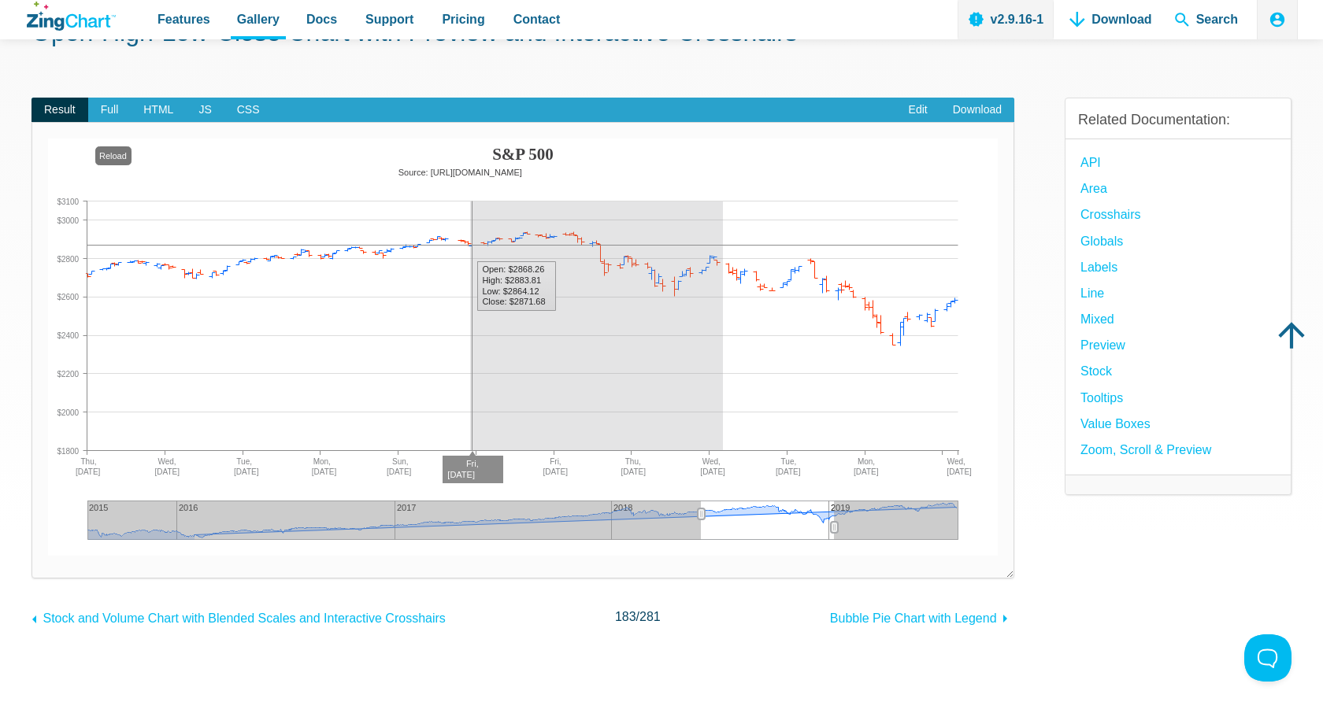
drag, startPoint x: 471, startPoint y: 216, endPoint x: 723, endPoint y: 271, distance: 257.9
click at [723, 271] on img "App Content" at bounding box center [522, 347] width 949 height 417
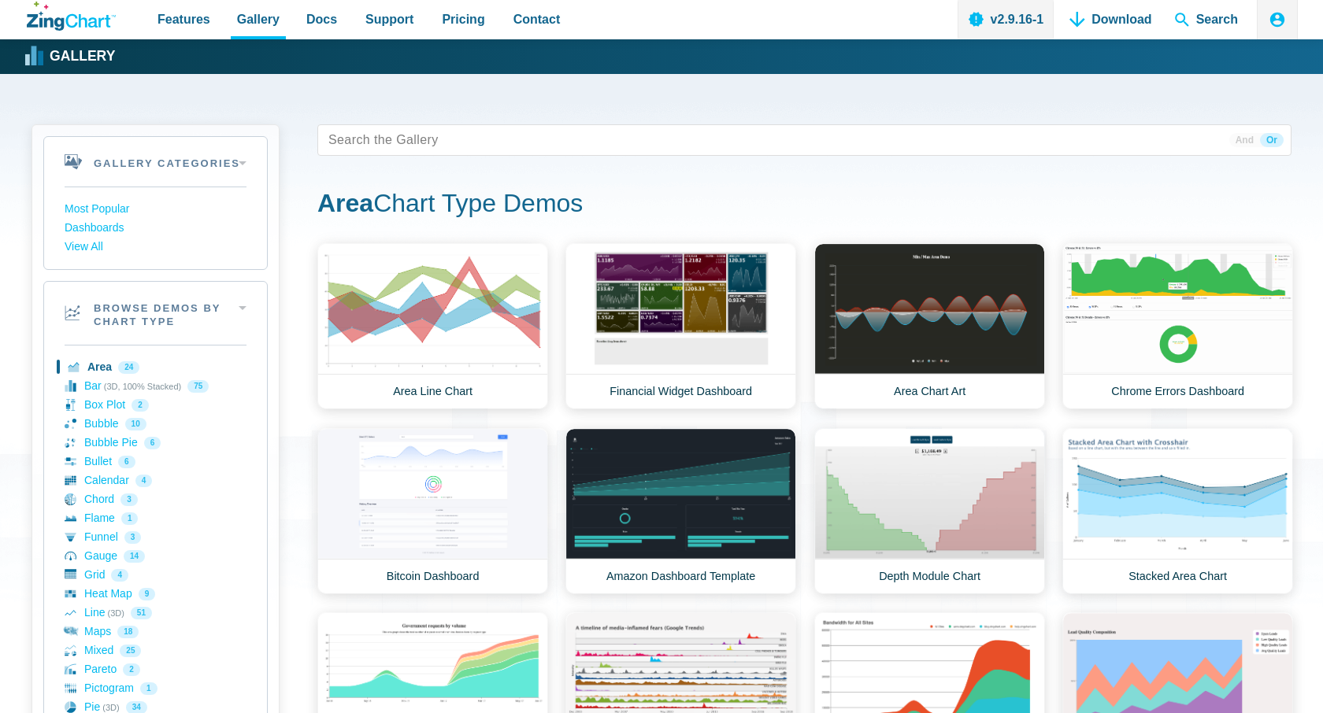
scroll to position [72, 0]
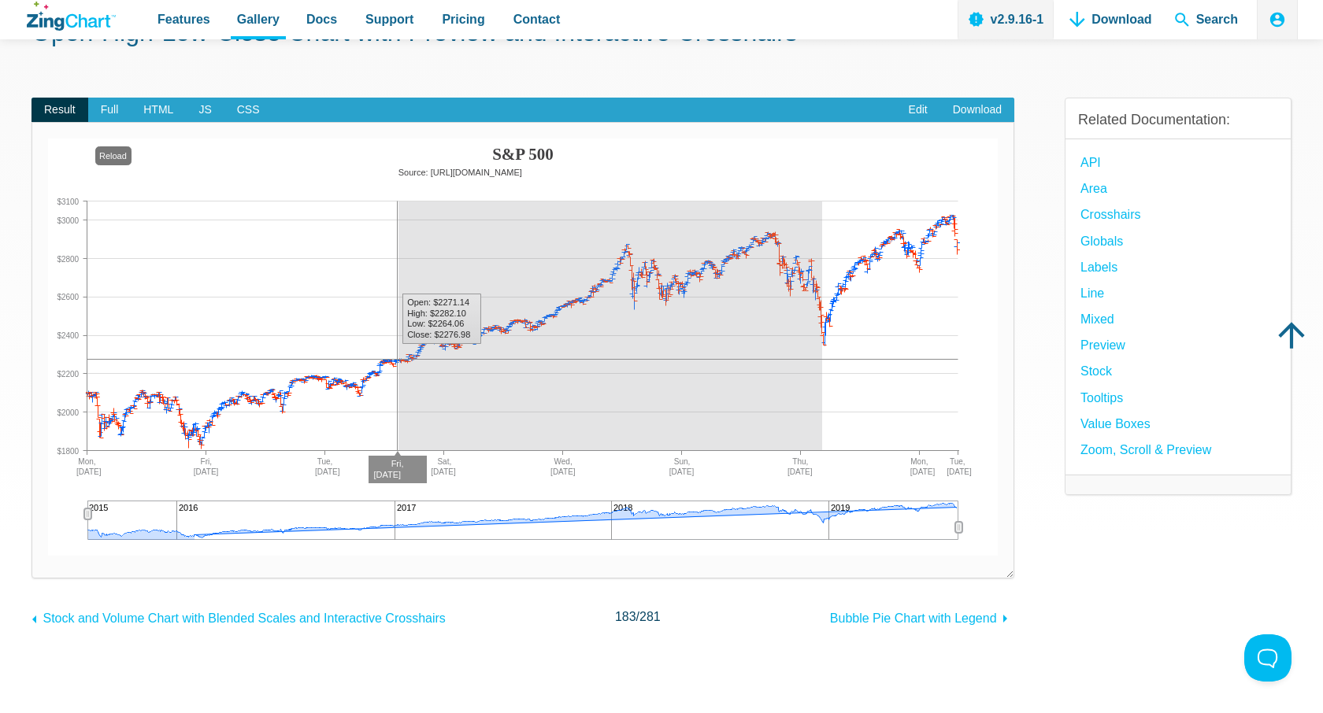
drag, startPoint x: 401, startPoint y: 216, endPoint x: 822, endPoint y: 317, distance: 433.1
click at [822, 317] on img "App Content" at bounding box center [522, 347] width 949 height 417
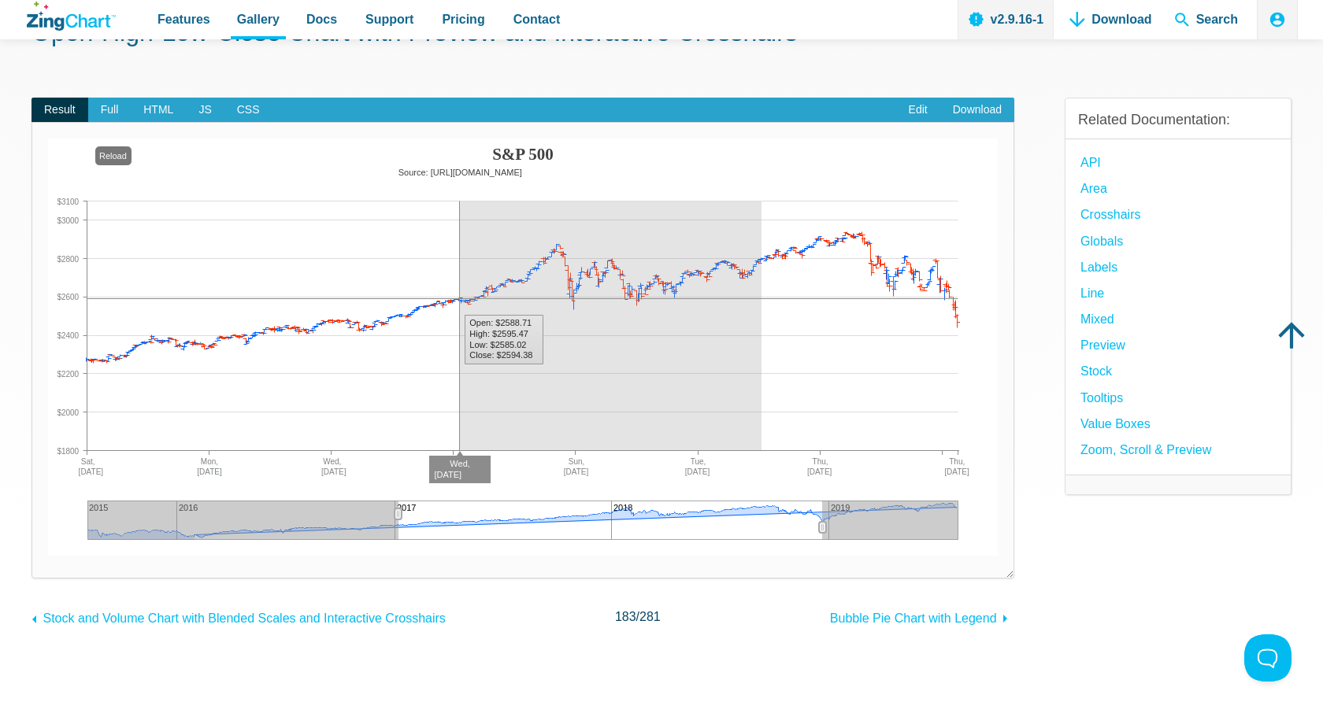
drag, startPoint x: 459, startPoint y: 228, endPoint x: 821, endPoint y: 312, distance: 371.8
click at [821, 312] on img "App Content" at bounding box center [522, 347] width 949 height 417
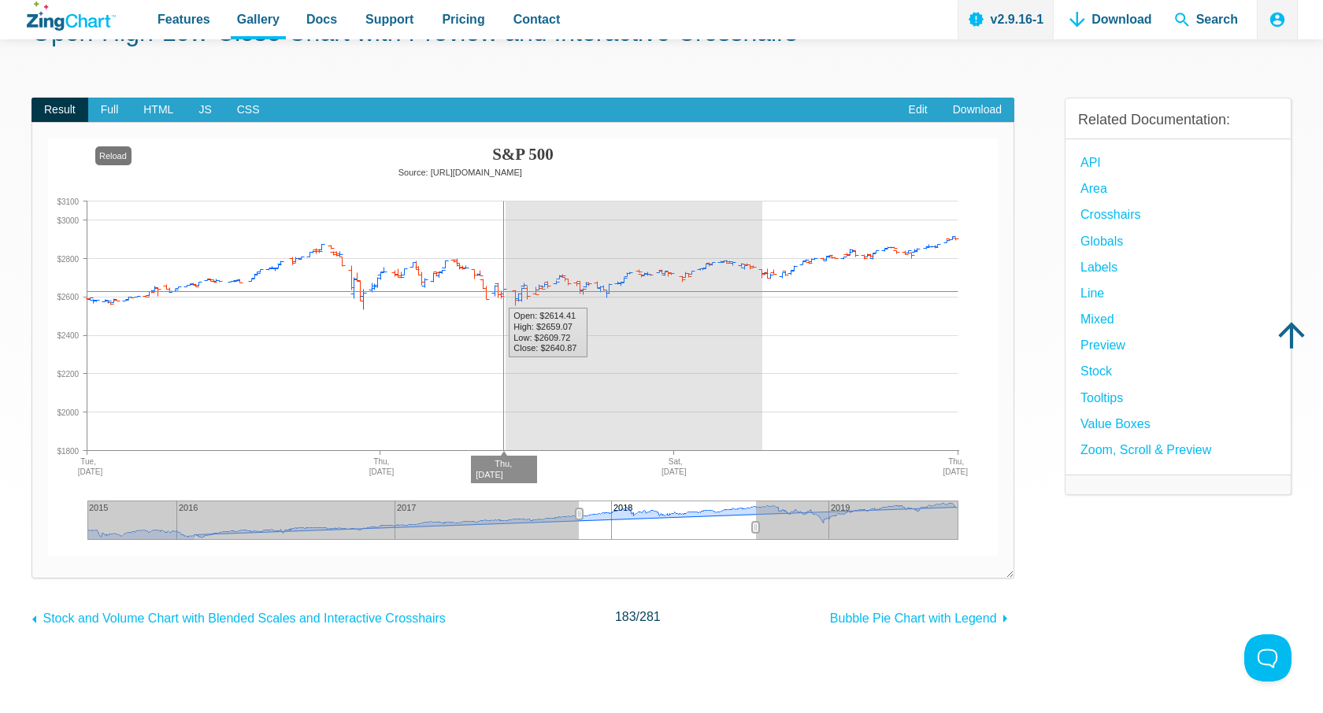
drag, startPoint x: 507, startPoint y: 224, endPoint x: 762, endPoint y: 293, distance: 264.3
click at [762, 293] on img "App Content" at bounding box center [522, 347] width 949 height 417
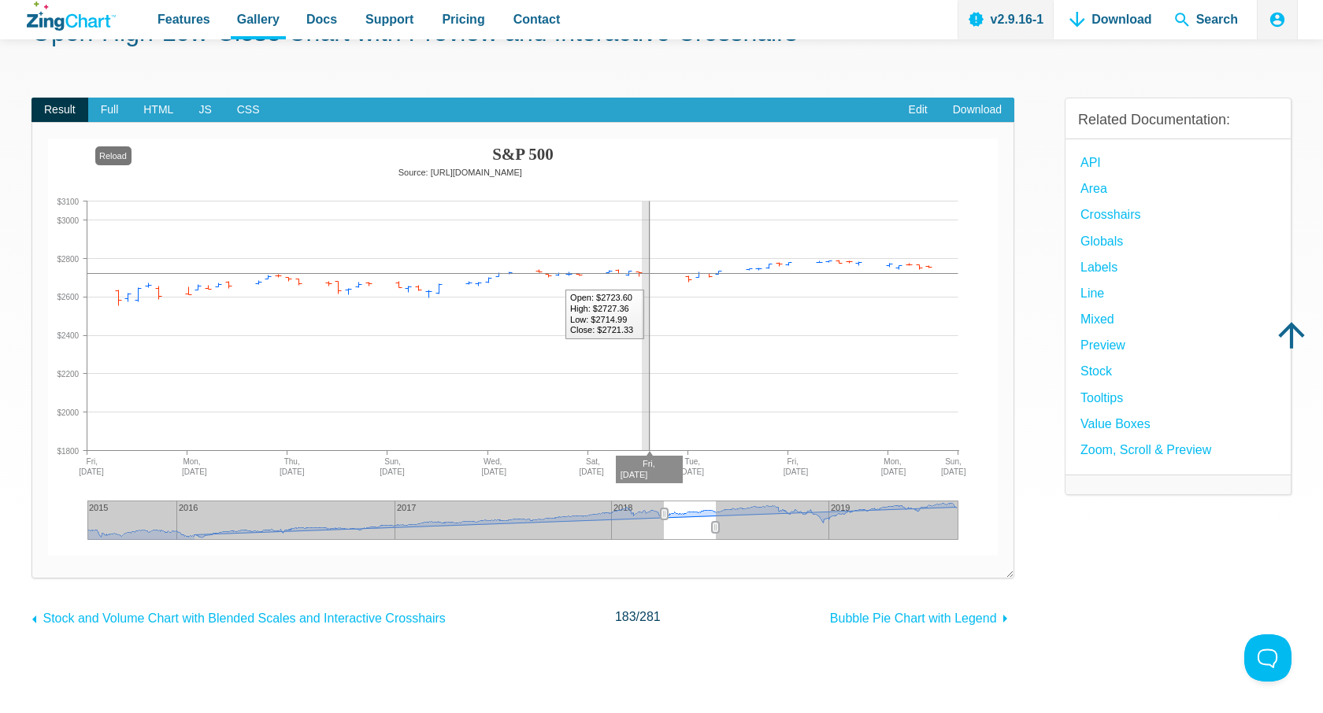
drag, startPoint x: 650, startPoint y: 317, endPoint x: 413, endPoint y: 265, distance: 243.5
